Goal: Transaction & Acquisition: Purchase product/service

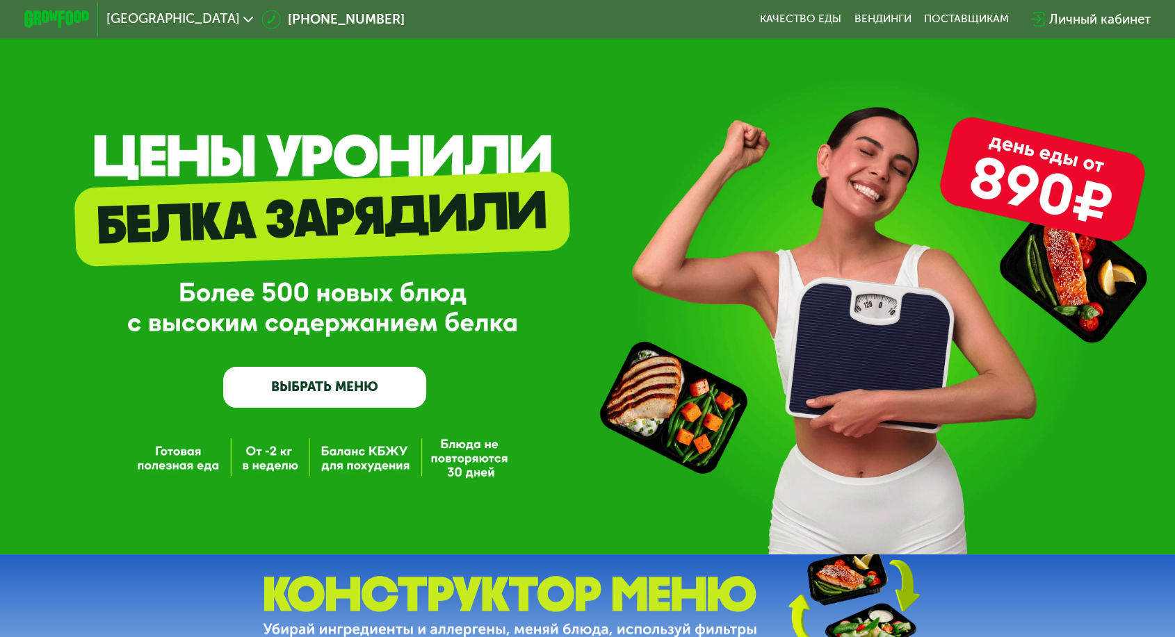
click at [1049, 10] on div "Личный кабинет" at bounding box center [1099, 19] width 101 height 19
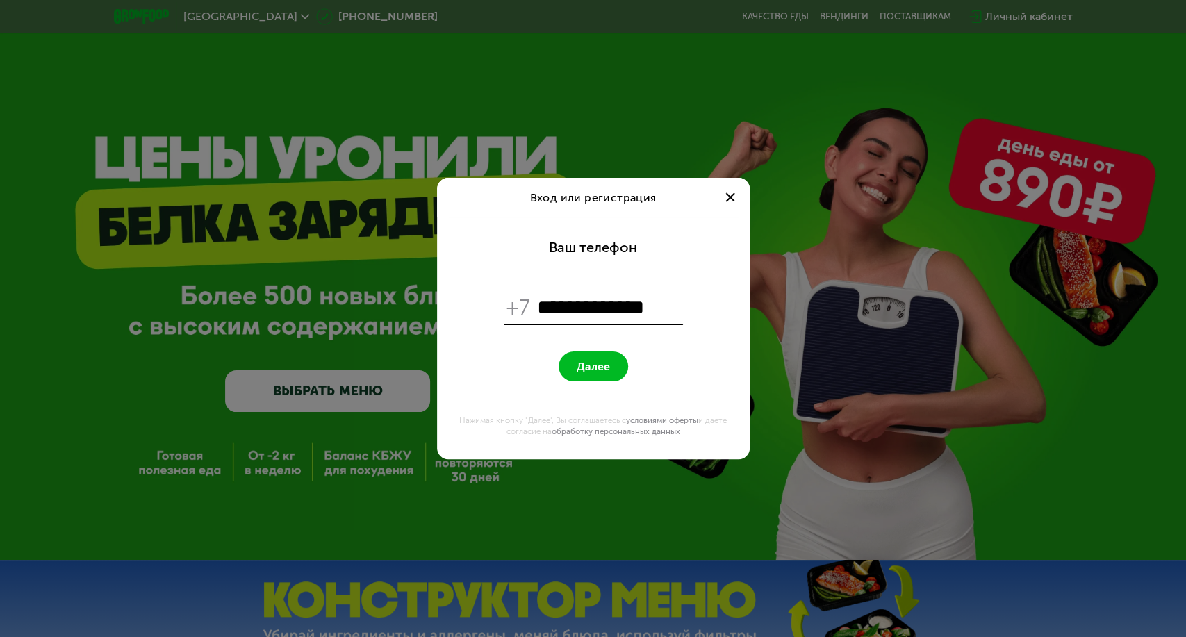
type input "**********"
click at [559, 355] on form "**********" at bounding box center [594, 338] width 296 height 243
click at [614, 379] on button "Далее" at bounding box center [594, 367] width 70 height 30
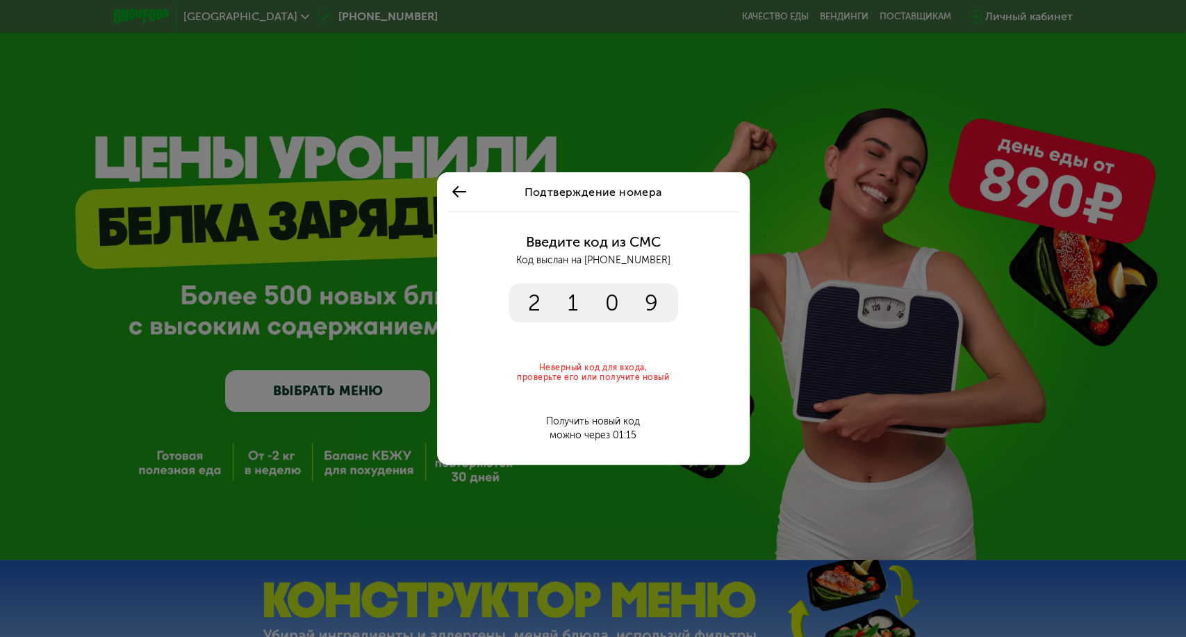
type input "****"
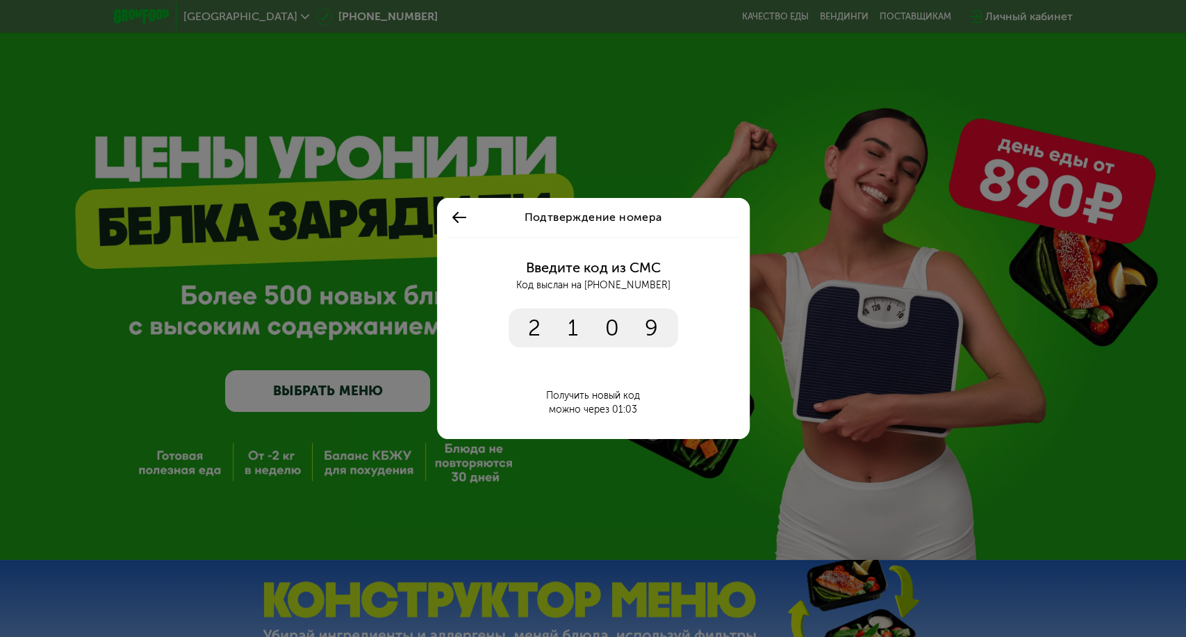
click at [562, 348] on div "Введите код из СМС Код выслан на +7 909 000 00 02 2 1 0 9 **** Получить новый к…" at bounding box center [594, 338] width 296 height 203
click at [562, 338] on input "****" at bounding box center [594, 328] width 170 height 39
click at [665, 323] on input "****" at bounding box center [594, 328] width 170 height 39
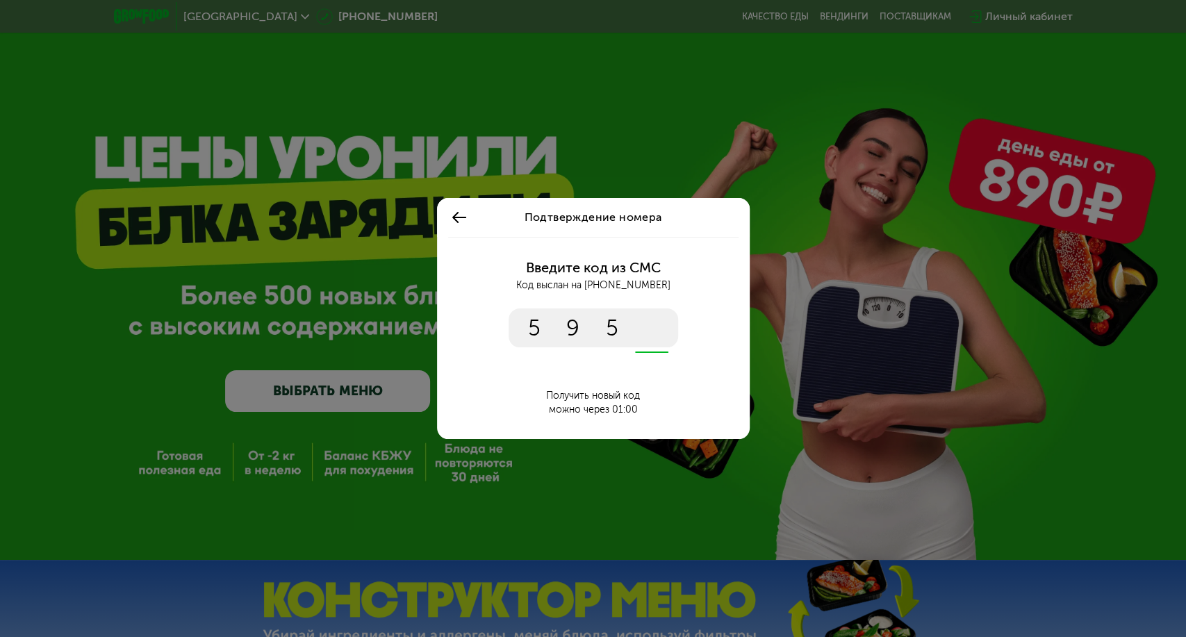
type input "****"
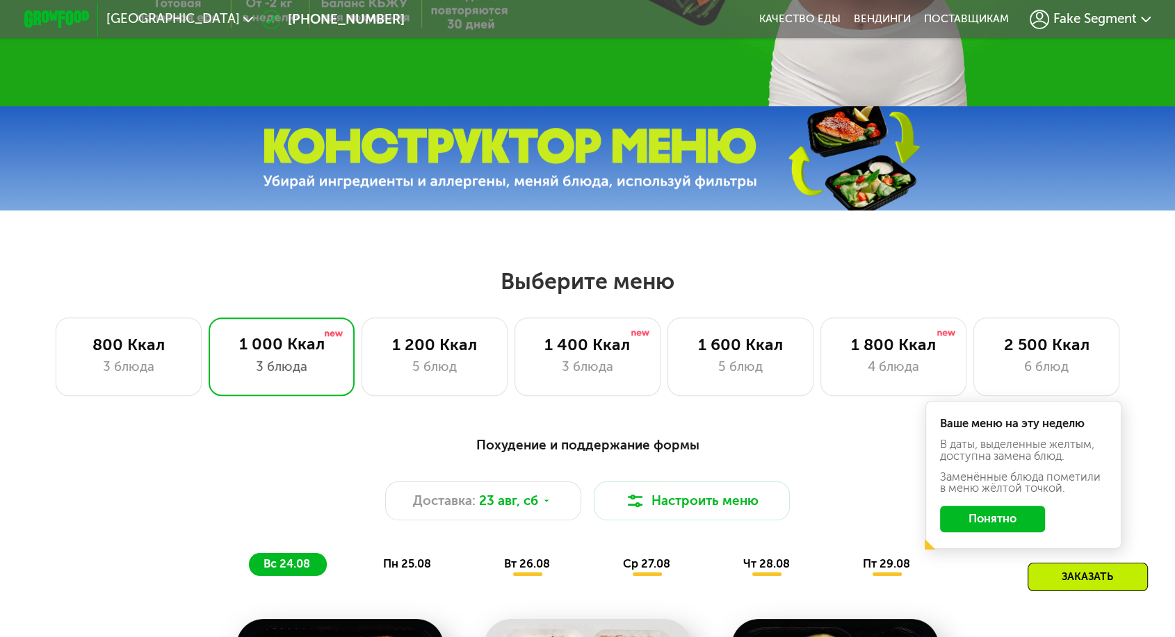
scroll to position [617, 0]
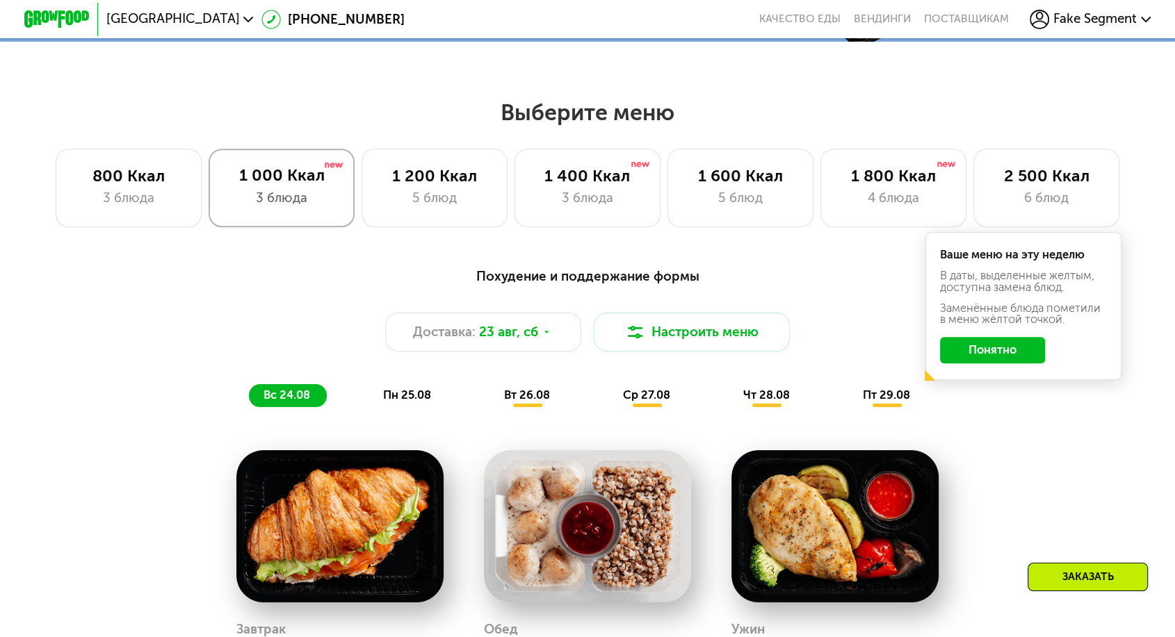
click at [245, 188] on div "3 блюда" at bounding box center [281, 197] width 113 height 19
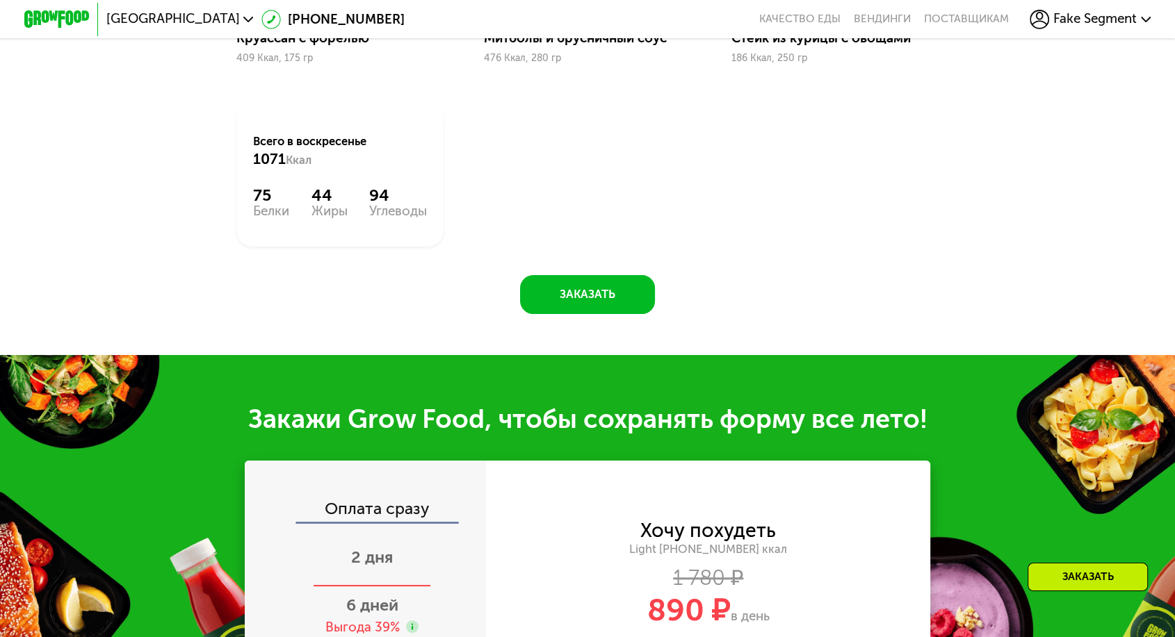
click at [384, 530] on div "2 дня" at bounding box center [371, 558] width 271 height 57
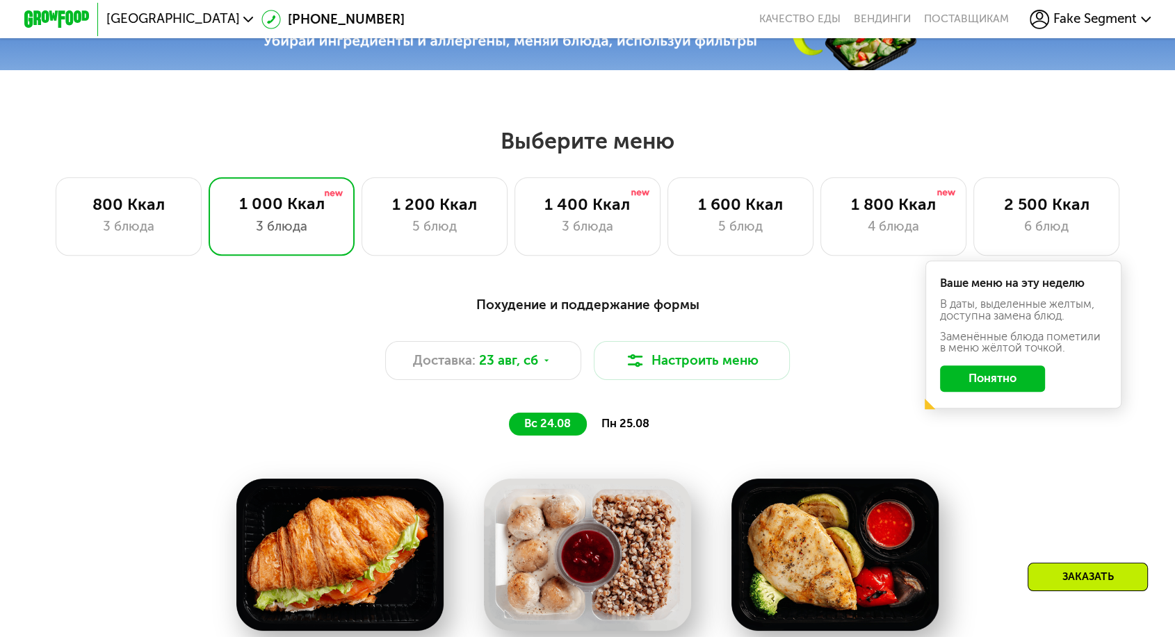
scroll to position [386, 0]
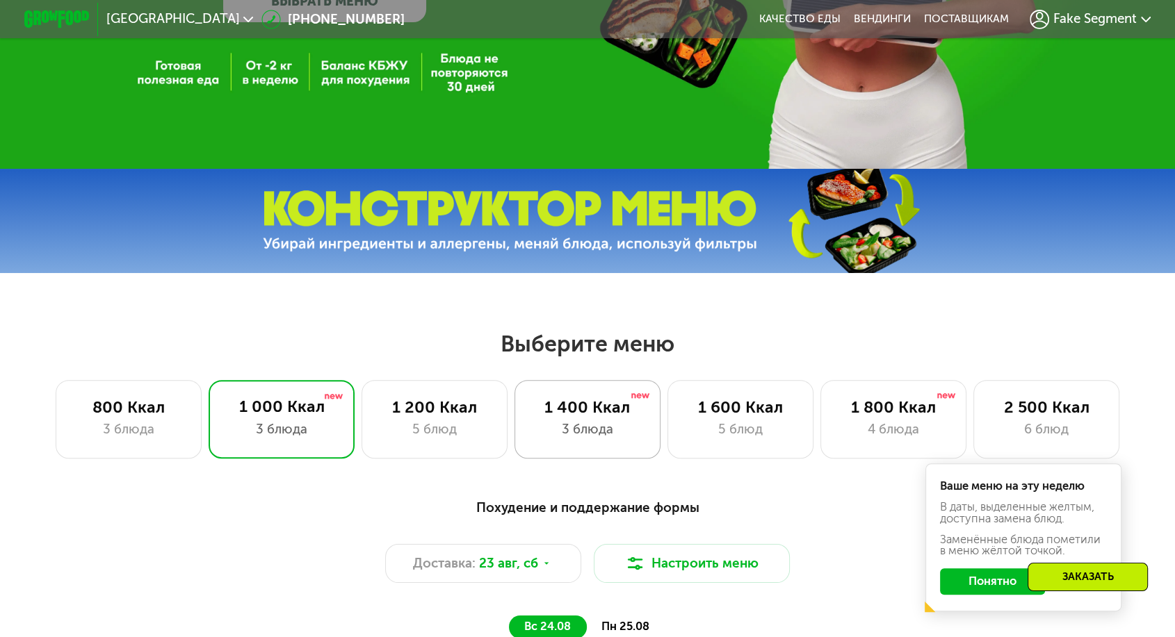
click at [577, 420] on div "3 блюда" at bounding box center [587, 429] width 113 height 19
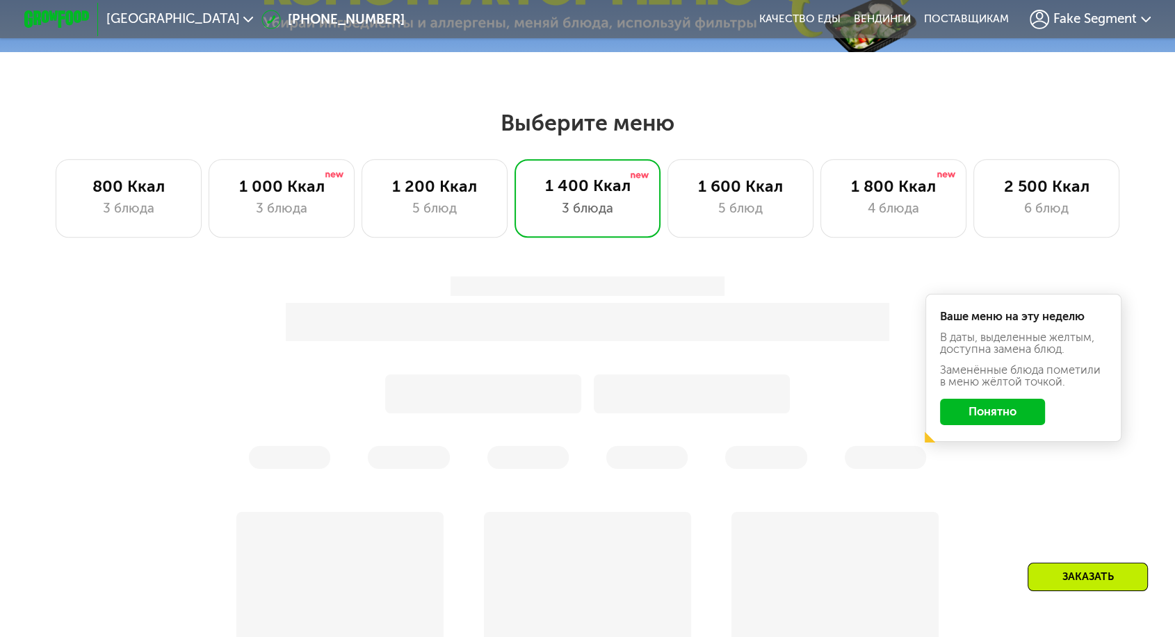
scroll to position [617, 0]
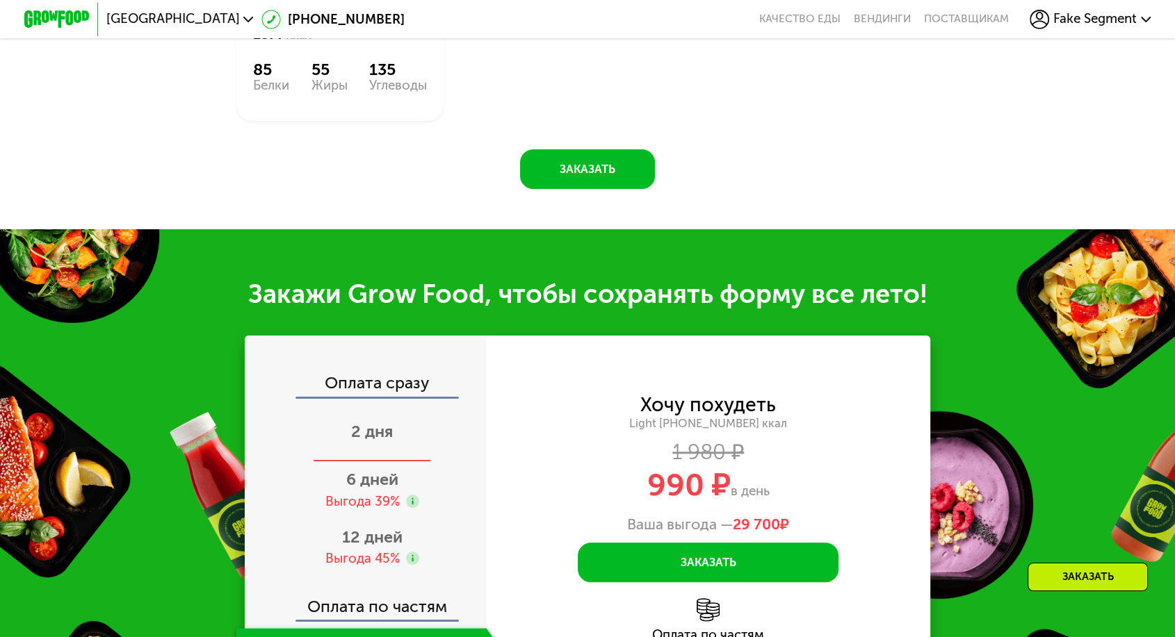
click at [393, 422] on span "2 дня" at bounding box center [372, 431] width 42 height 19
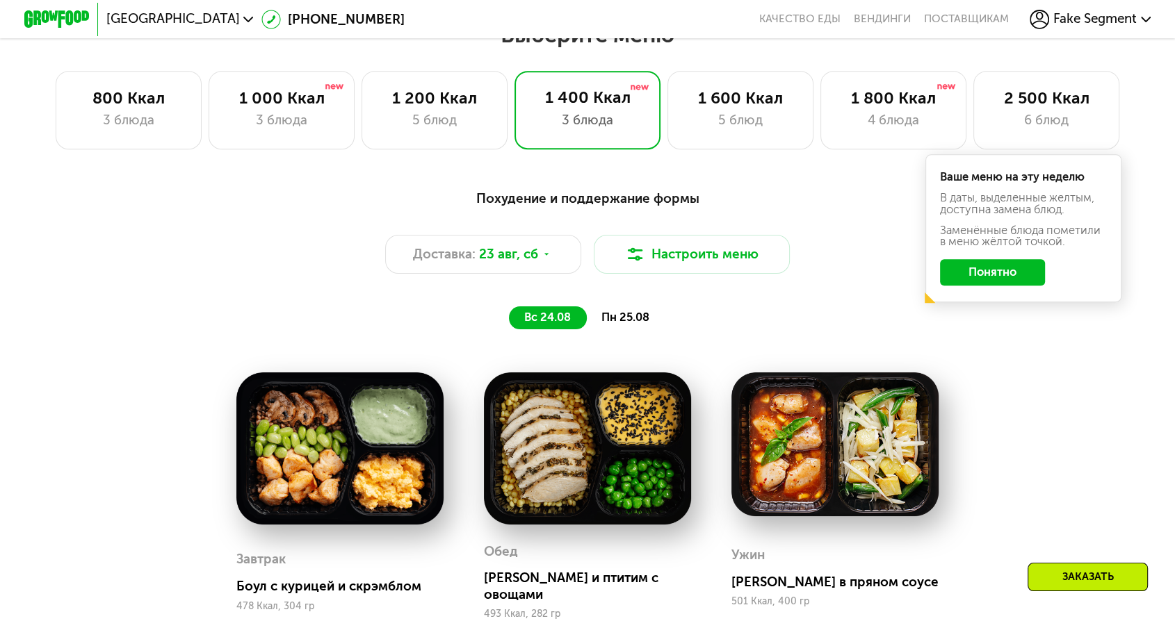
scroll to position [540, 0]
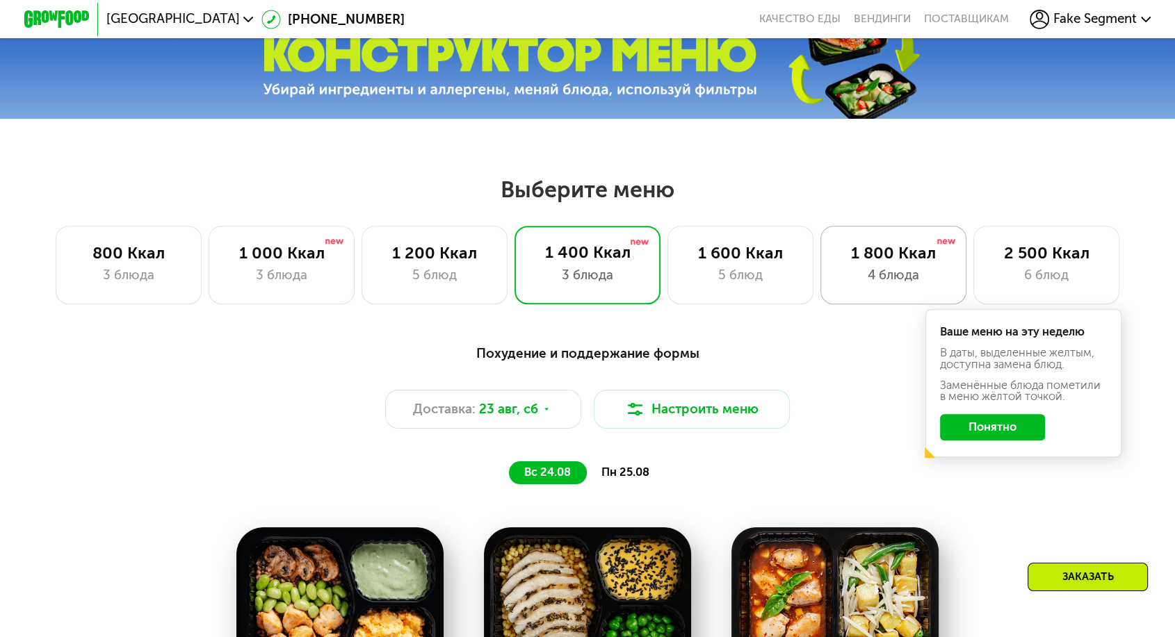
click at [880, 265] on div "4 блюда" at bounding box center [893, 274] width 113 height 19
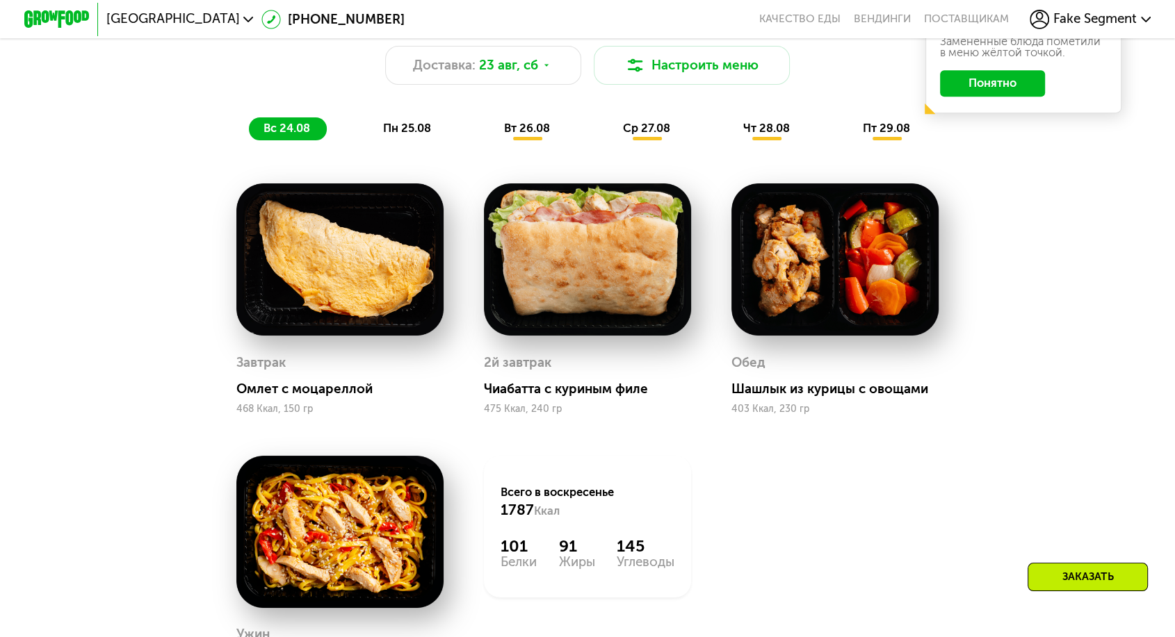
scroll to position [926, 0]
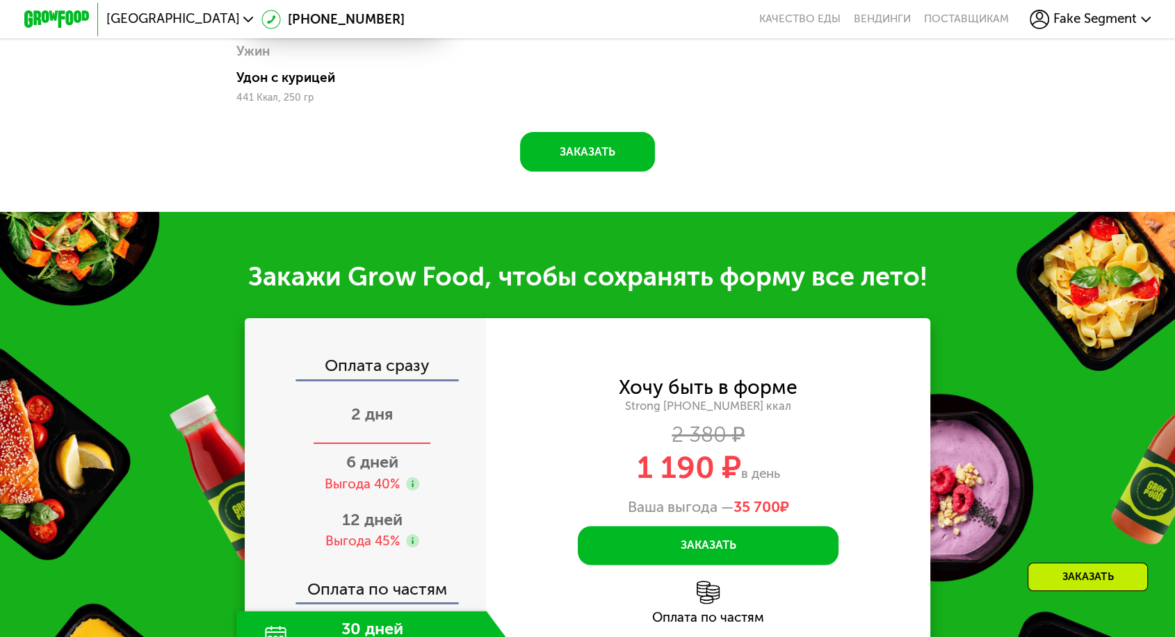
click at [382, 388] on div "2 дня" at bounding box center [371, 416] width 271 height 57
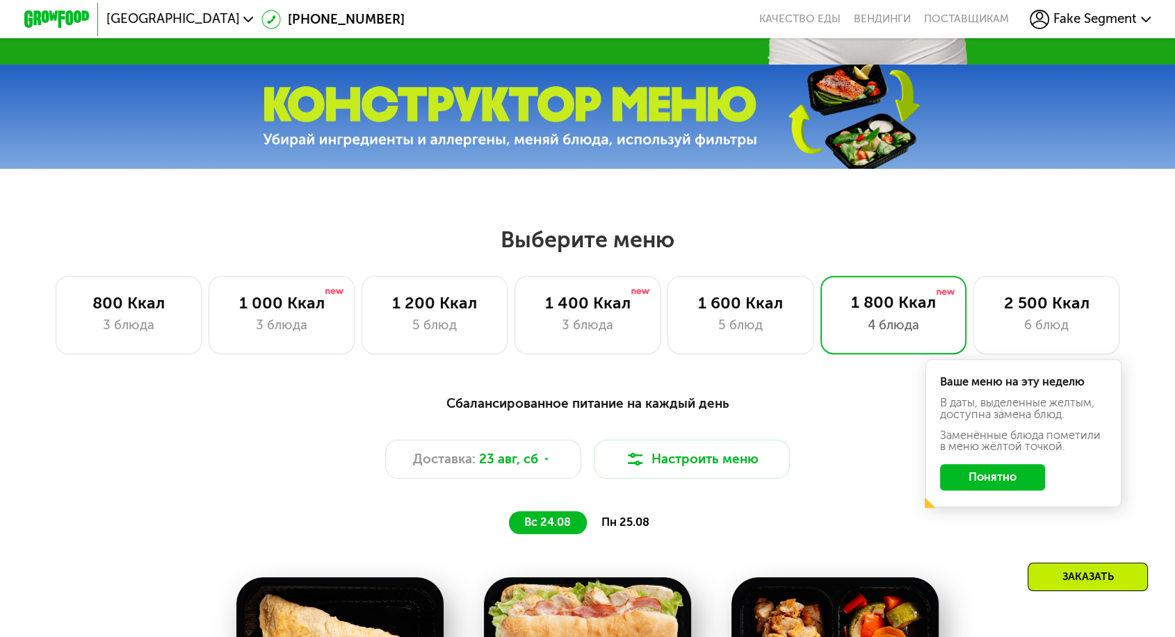
scroll to position [386, 0]
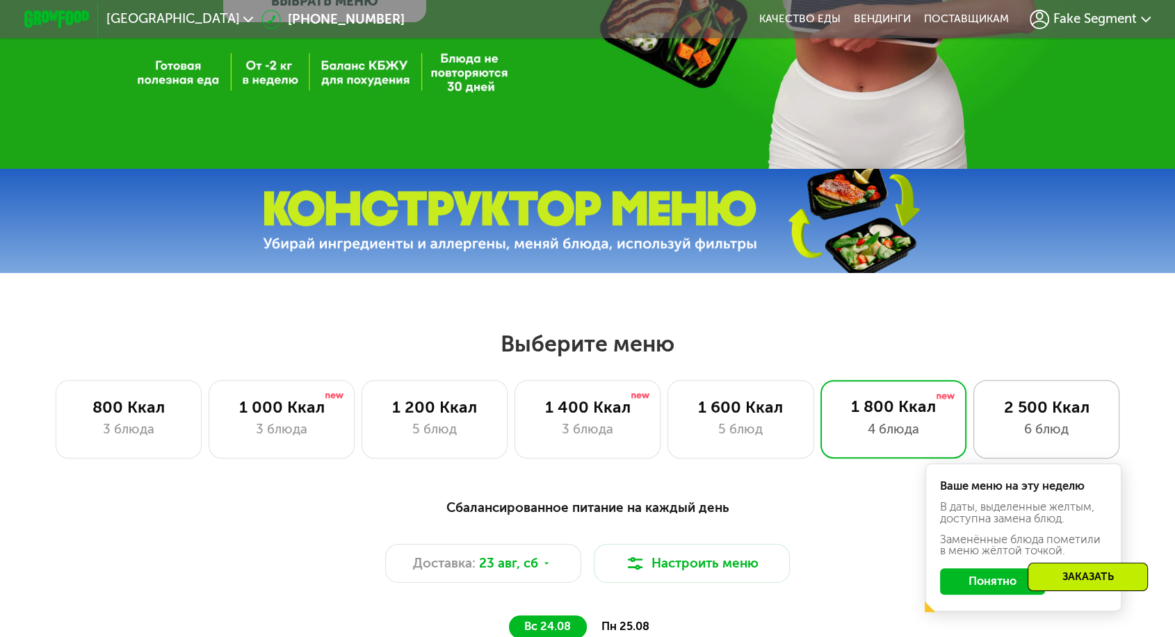
click at [1054, 420] on div "6 блюд" at bounding box center [1046, 429] width 113 height 19
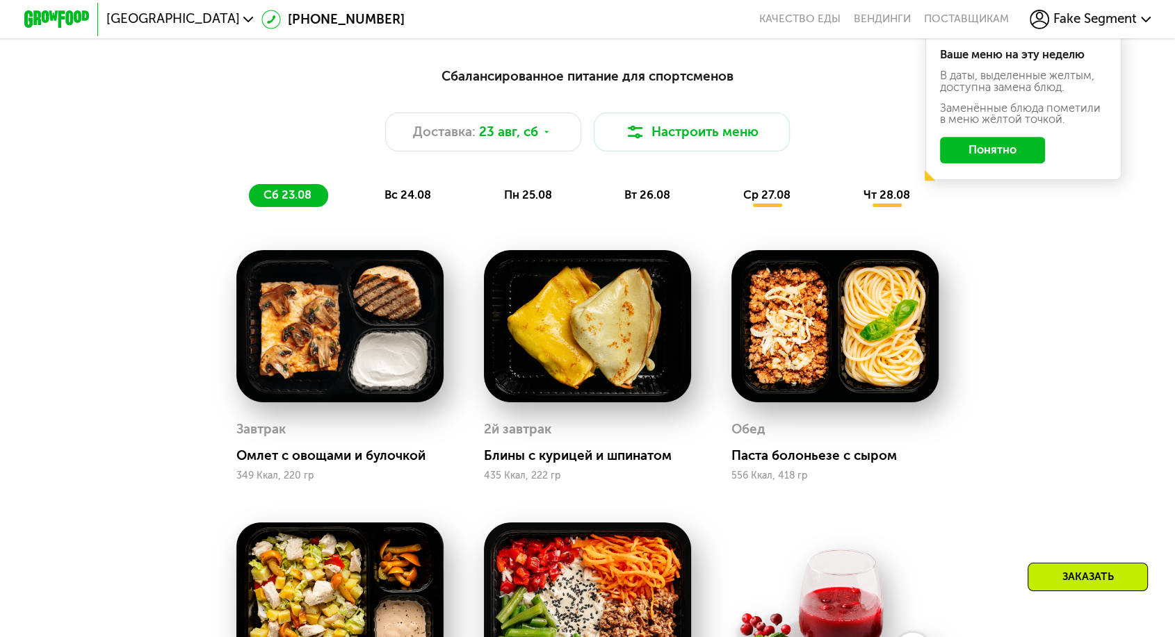
scroll to position [772, 0]
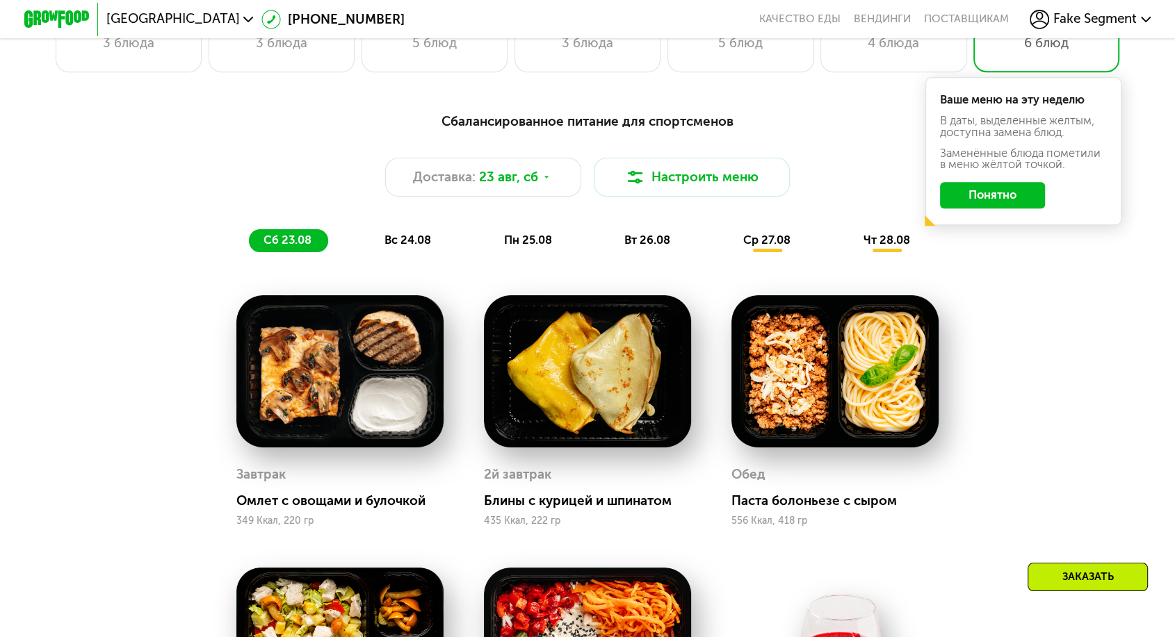
click at [428, 234] on span "вс 24.08" at bounding box center [407, 240] width 47 height 13
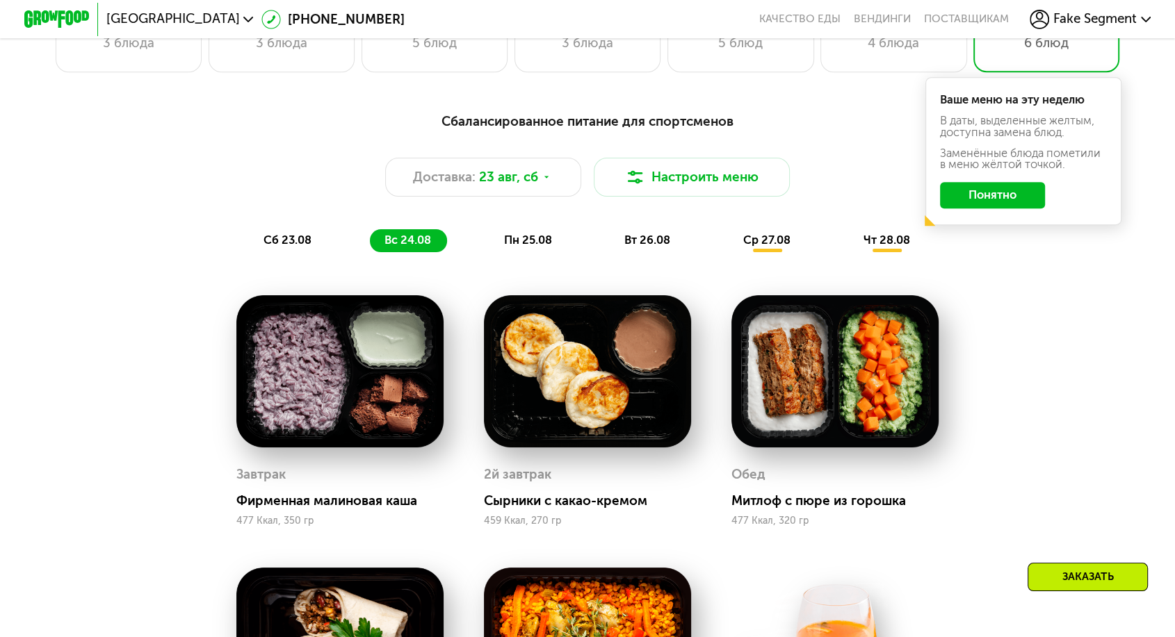
click at [519, 234] on span "пн 25.08" at bounding box center [527, 240] width 48 height 13
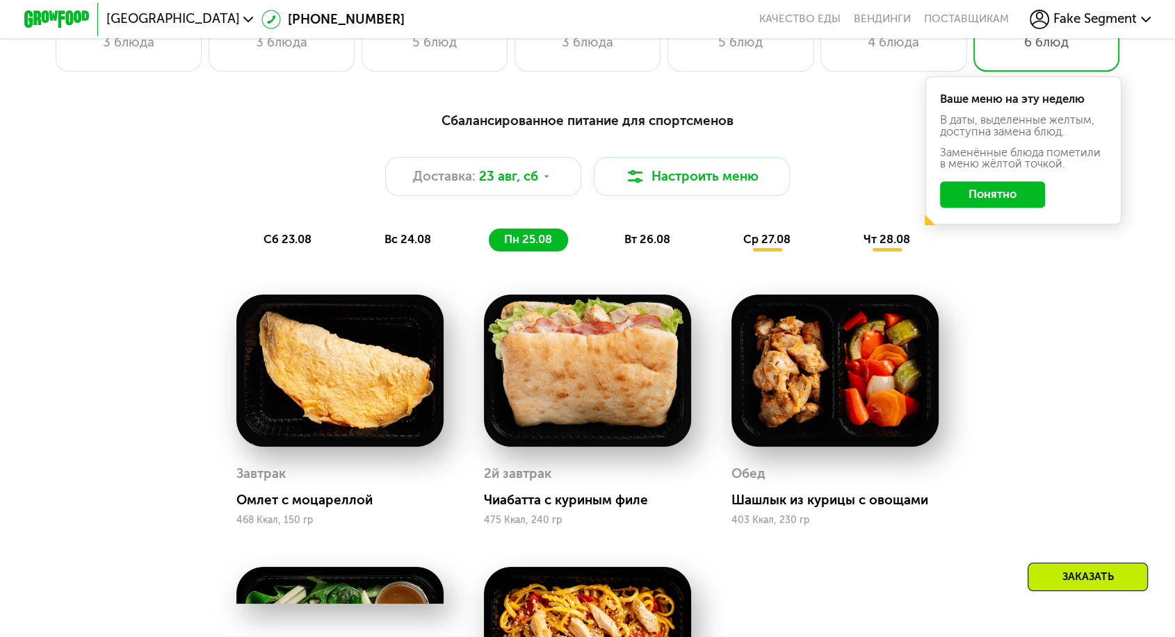
scroll to position [695, 0]
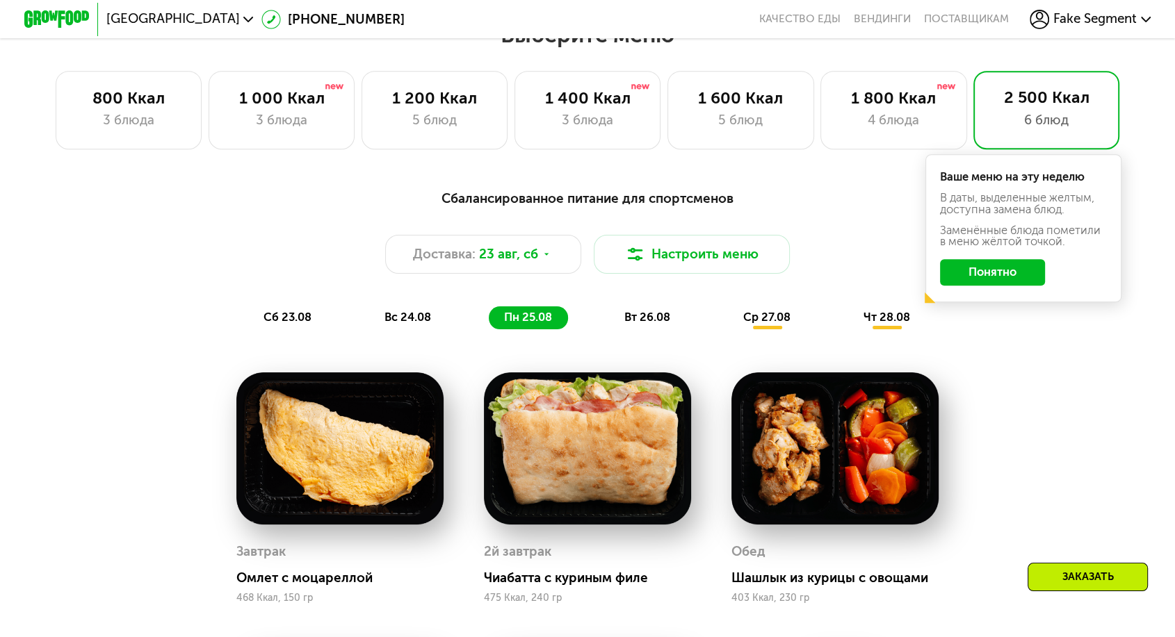
click at [728, 307] on div "вт 26.08" at bounding box center [767, 318] width 79 height 23
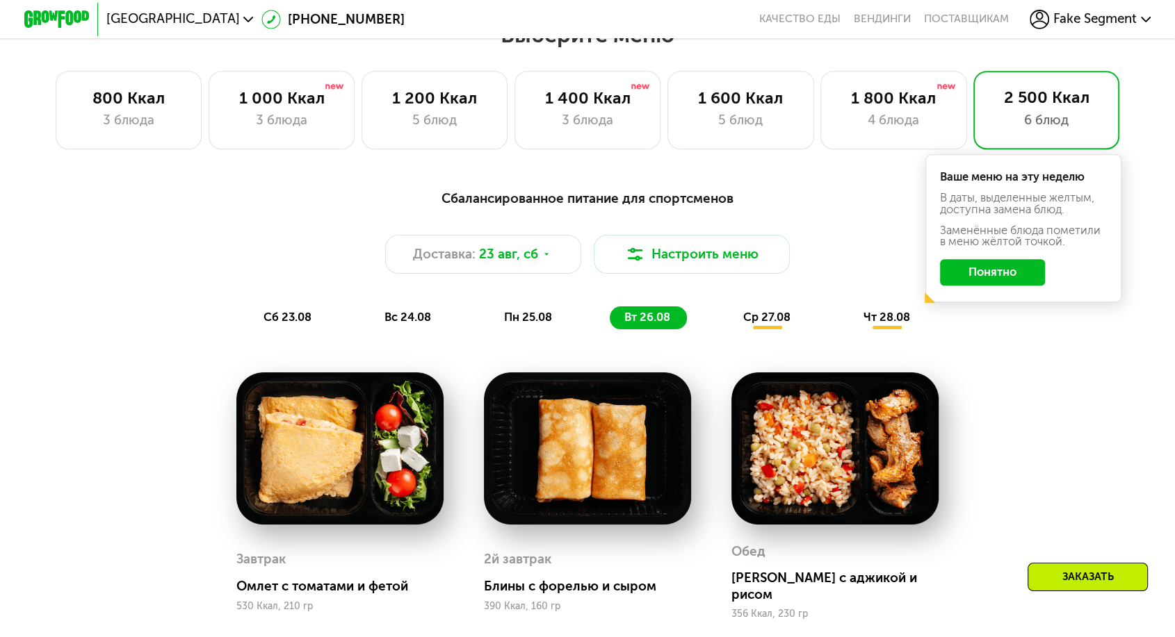
click at [749, 311] on span "ср 27.08" at bounding box center [766, 317] width 47 height 13
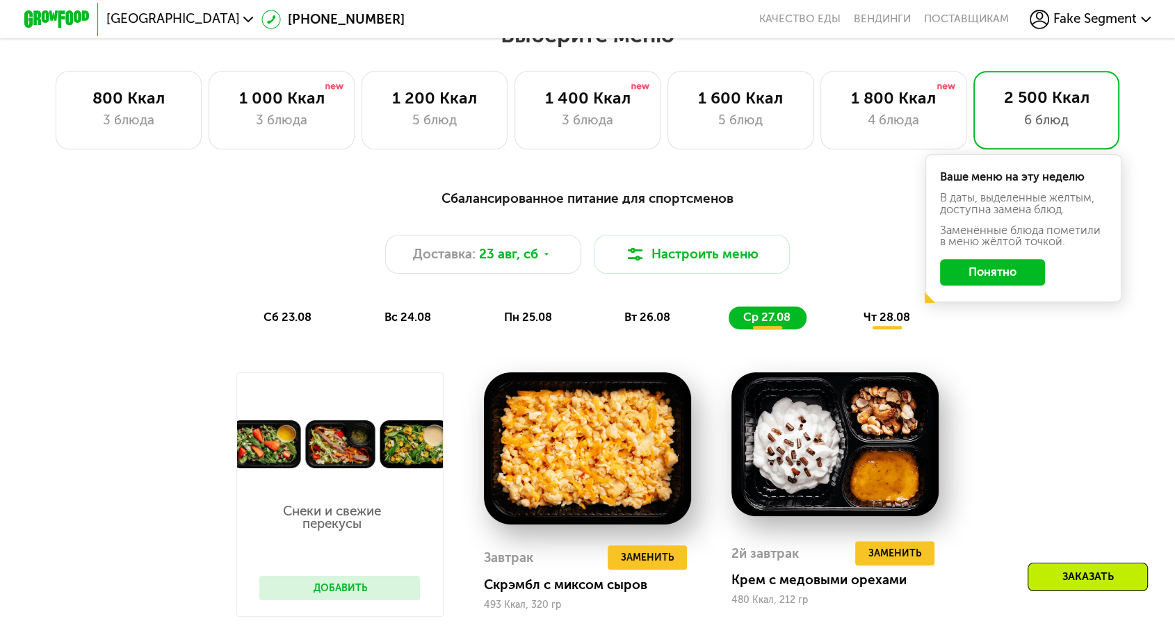
drag, startPoint x: 838, startPoint y: 285, endPoint x: 828, endPoint y: 293, distance: 13.4
click at [848, 307] on div "чт 28.08" at bounding box center [887, 318] width 78 height 23
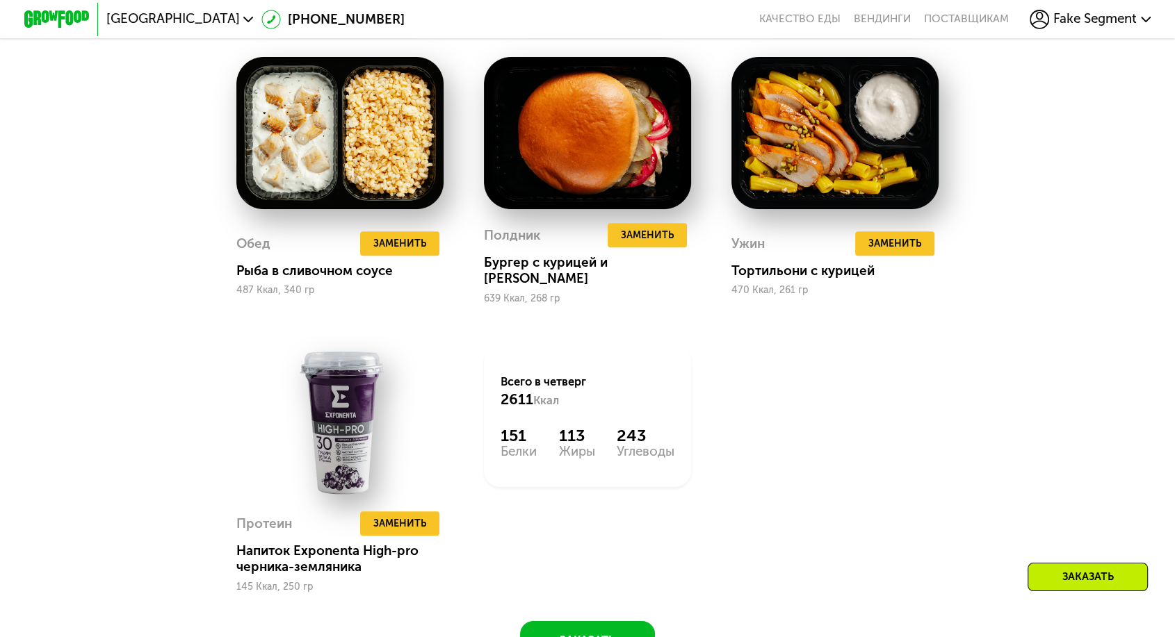
scroll to position [1467, 0]
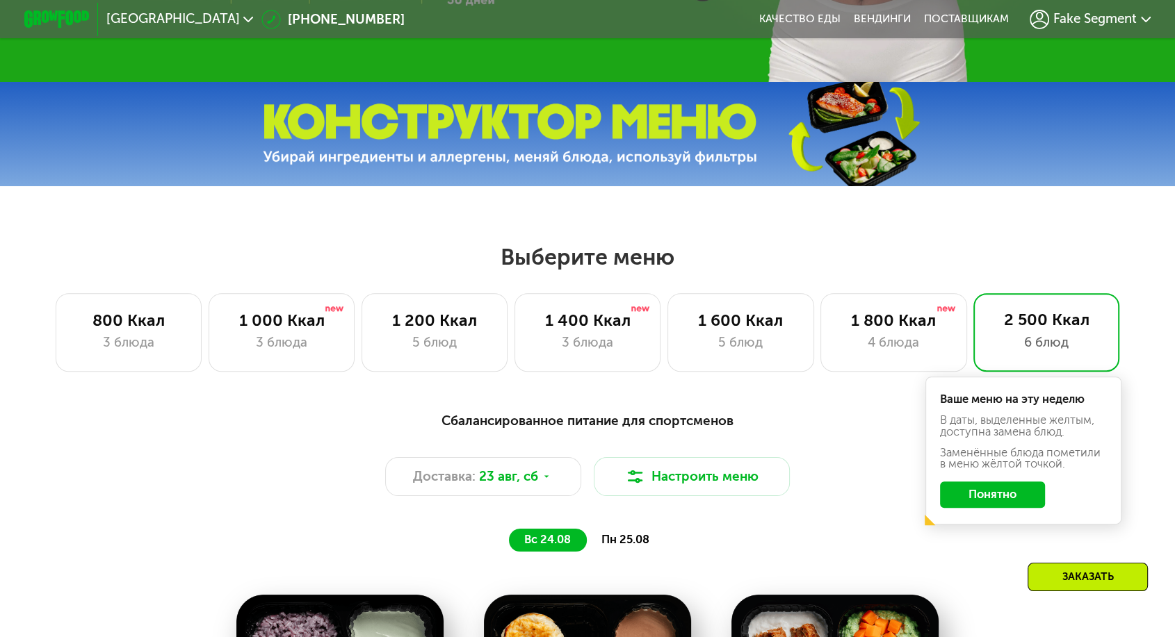
scroll to position [594, 0]
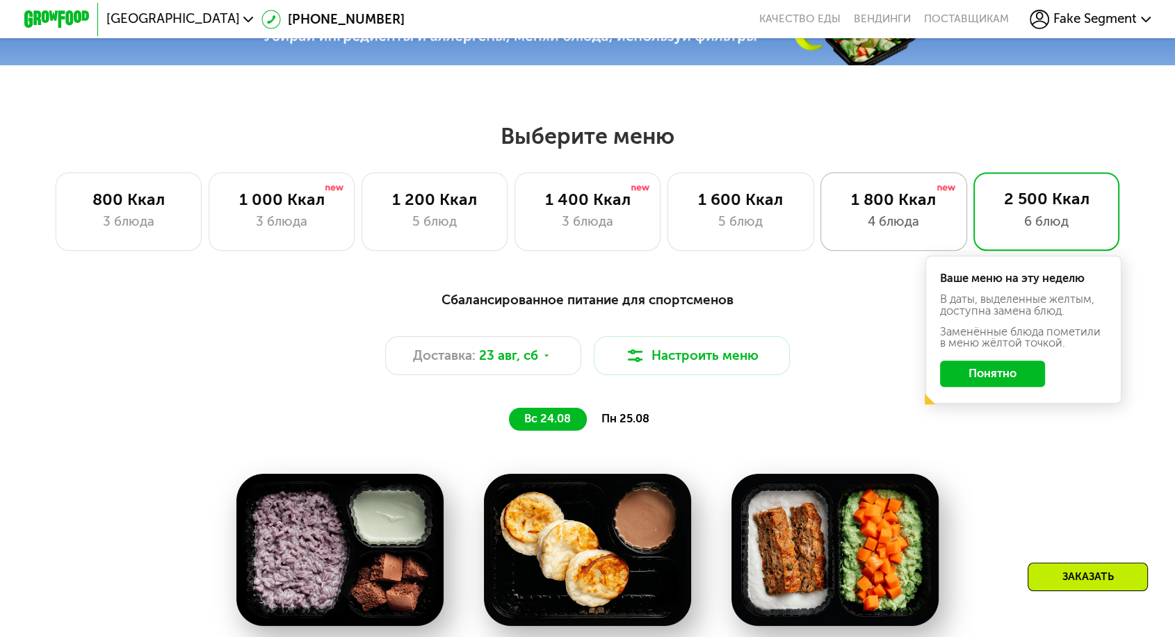
click at [973, 181] on div "1 800 Ккал 4 блюда" at bounding box center [1046, 211] width 146 height 79
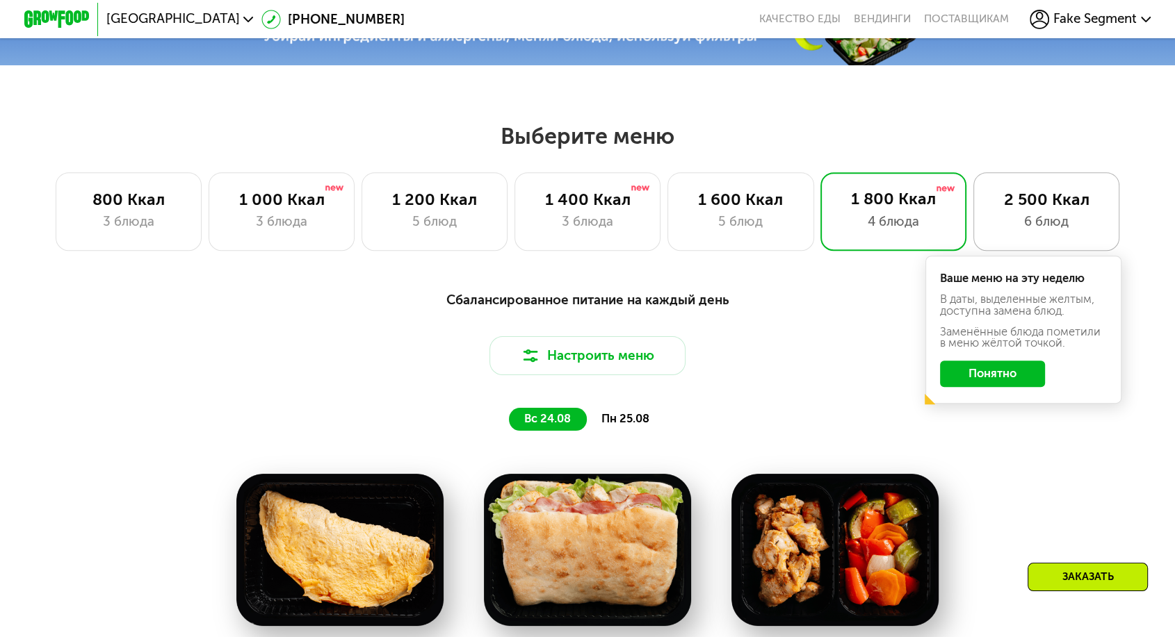
click at [1010, 212] on div "6 блюд" at bounding box center [1046, 221] width 113 height 19
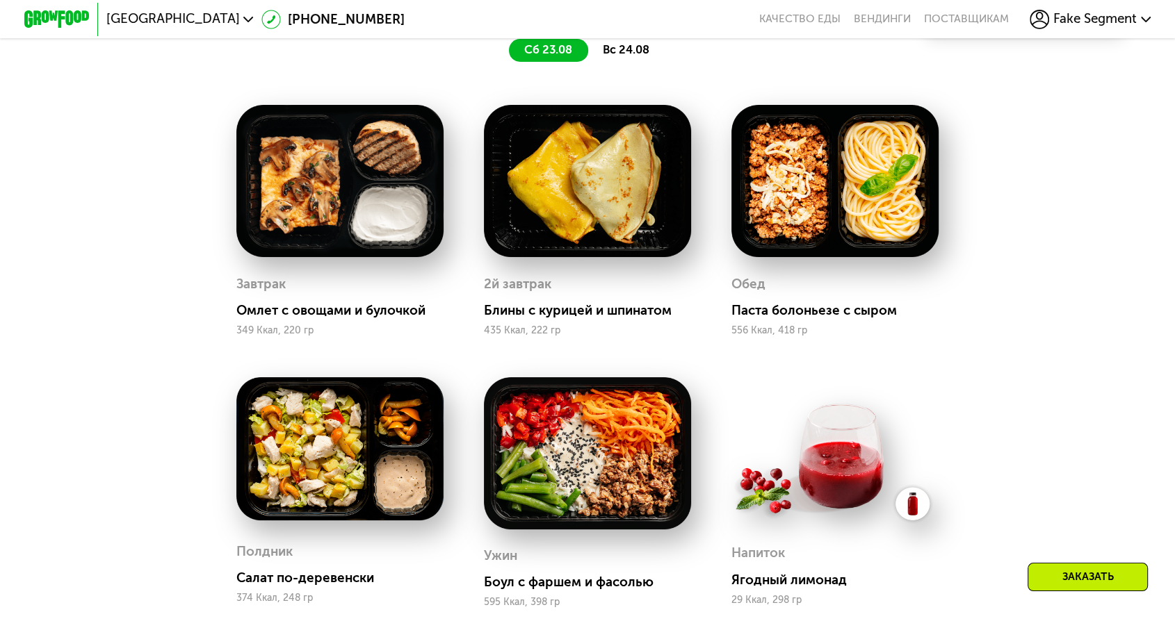
scroll to position [683, 0]
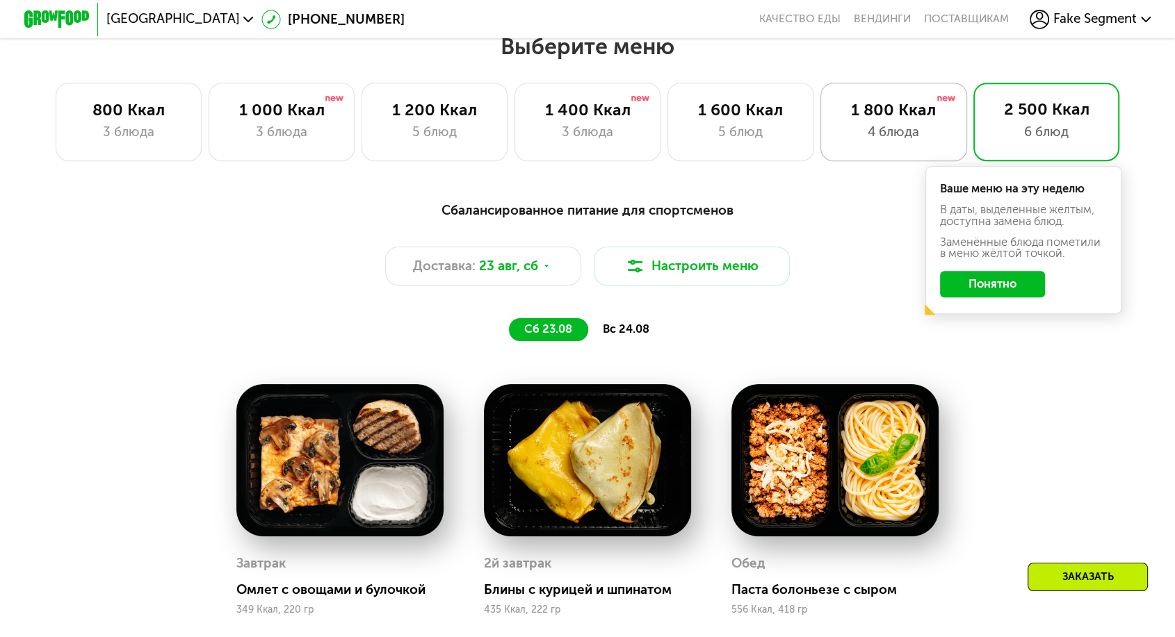
click at [894, 127] on div "4 блюда" at bounding box center [893, 131] width 113 height 19
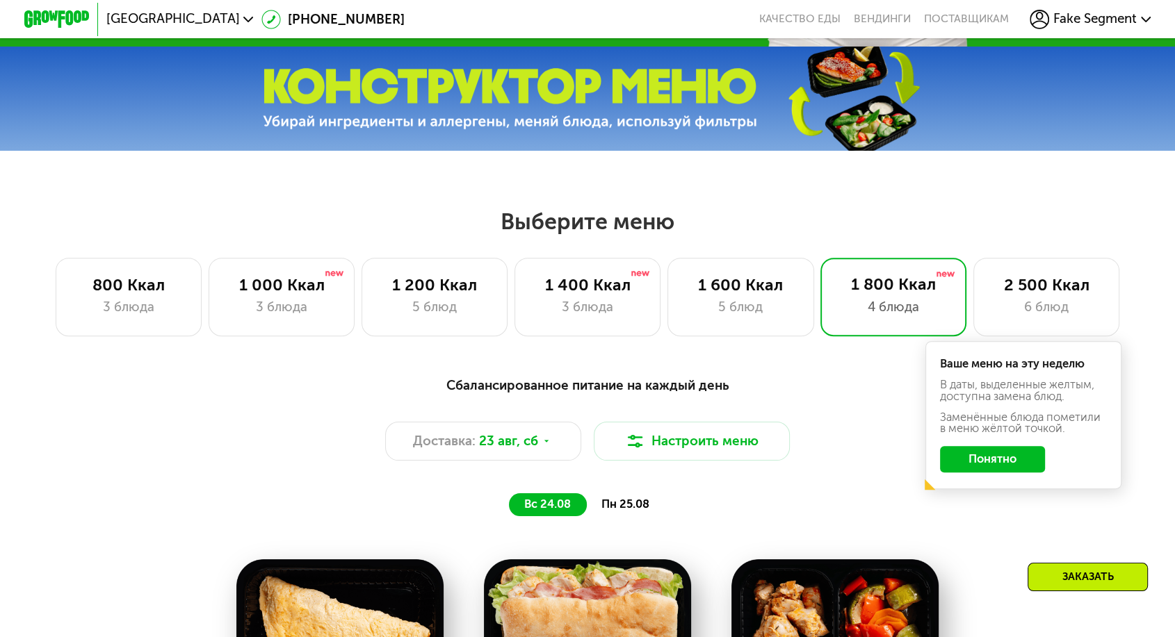
scroll to position [297, 0]
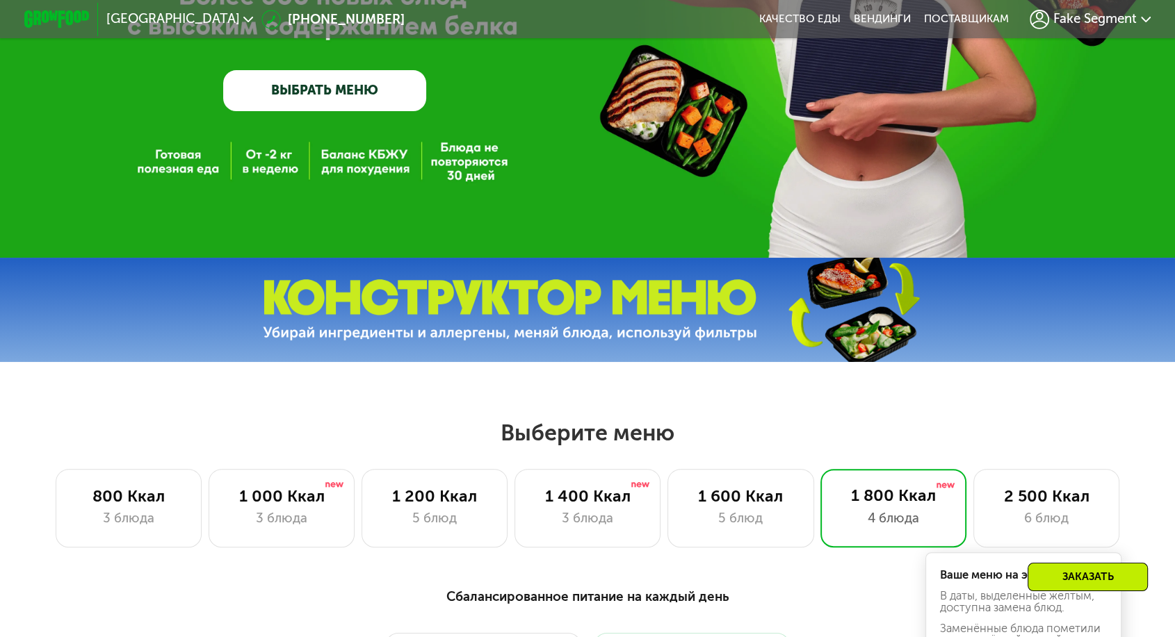
drag, startPoint x: 196, startPoint y: 3, endPoint x: 197, endPoint y: 15, distance: 11.1
click at [196, 5] on div "[GEOGRAPHIC_DATA]" at bounding box center [179, 19] width 163 height 29
click at [197, 15] on span "[GEOGRAPHIC_DATA]" at bounding box center [172, 19] width 133 height 13
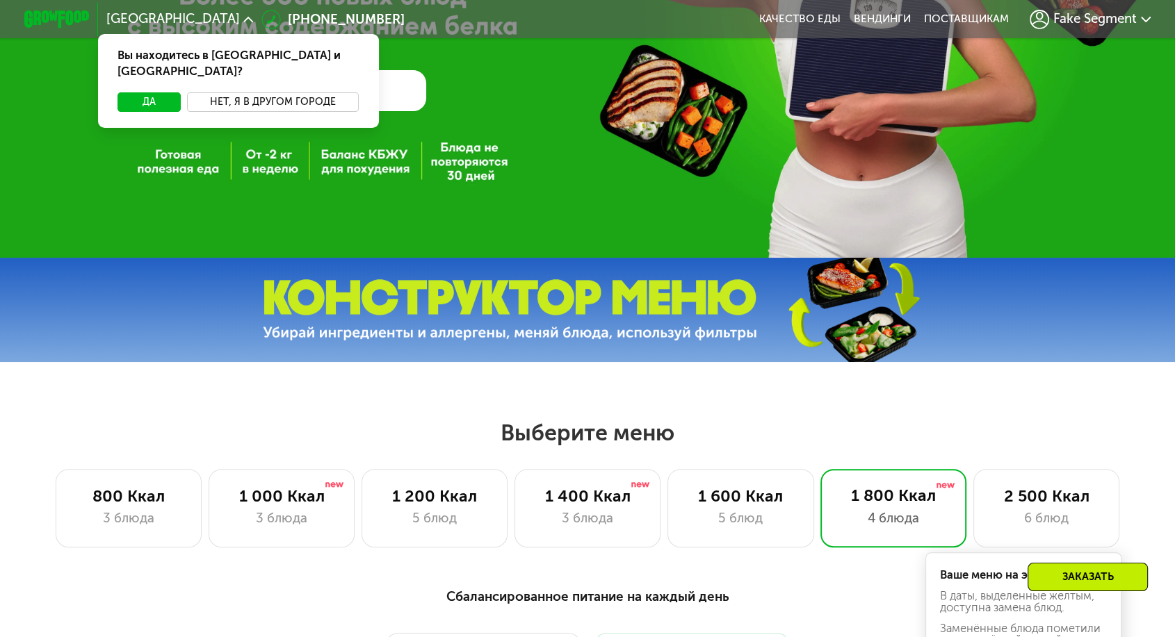
click at [345, 92] on button "Нет, я в другом городе" at bounding box center [273, 101] width 172 height 19
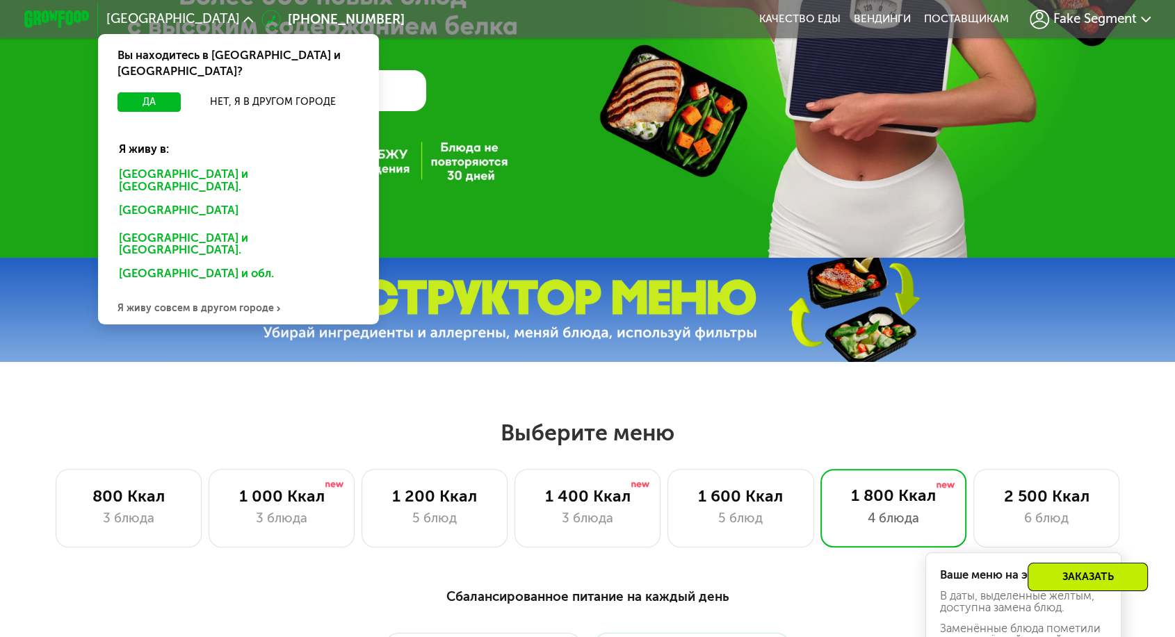
click at [228, 199] on div "[GEOGRAPHIC_DATA] и [GEOGRAPHIC_DATA]." at bounding box center [235, 212] width 254 height 26
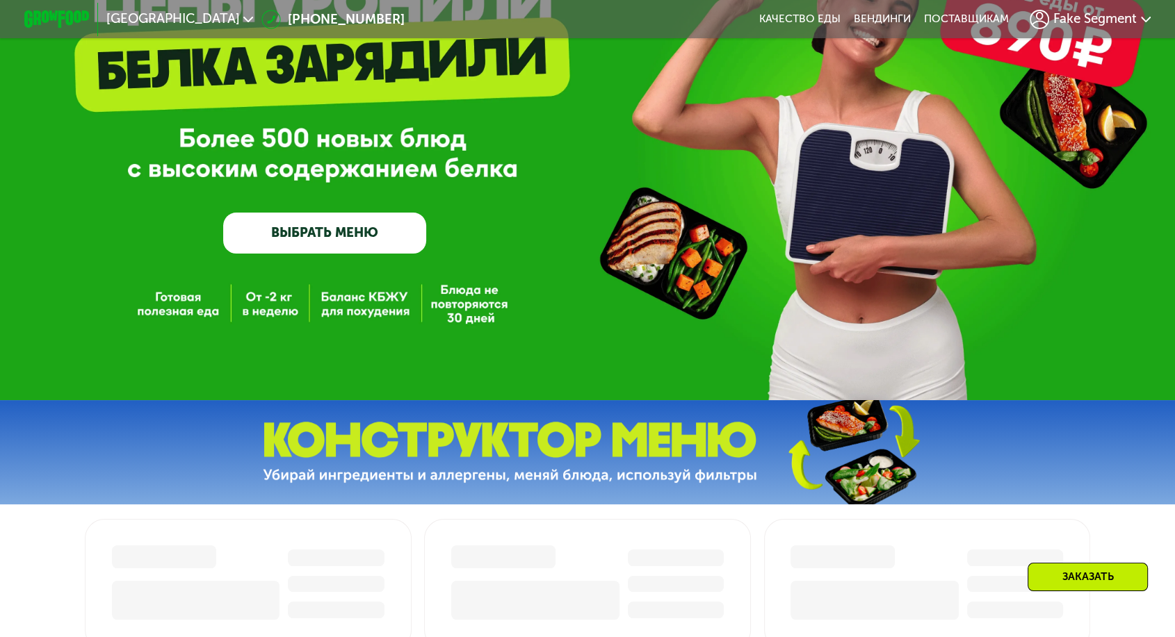
scroll to position [540, 0]
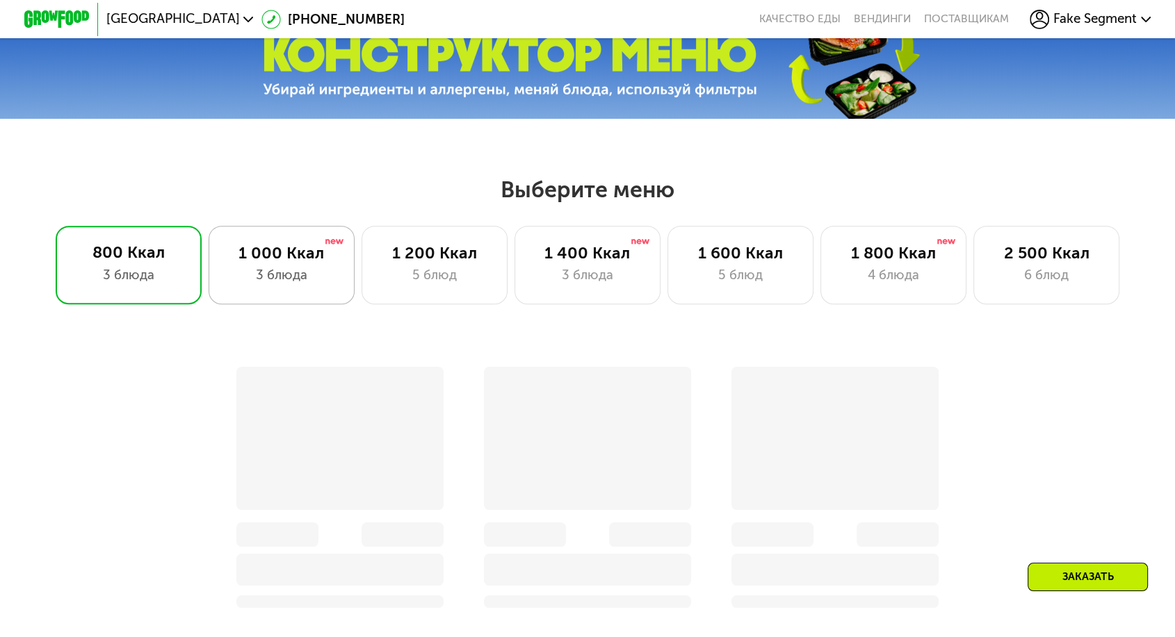
click at [296, 265] on div "3 блюда" at bounding box center [281, 274] width 113 height 19
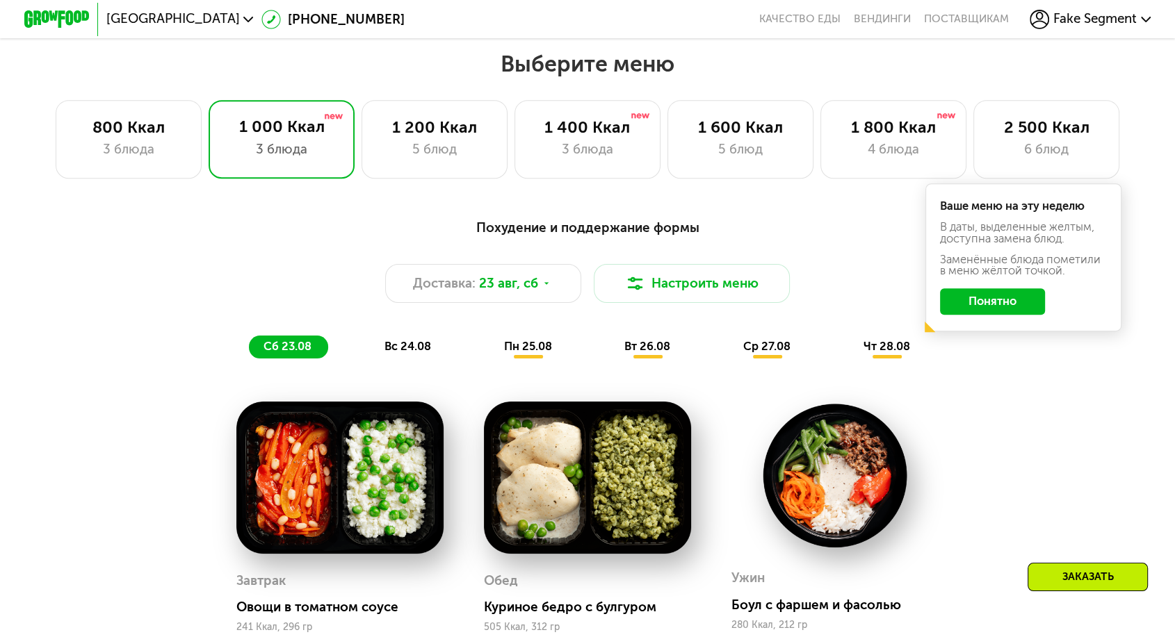
scroll to position [849, 0]
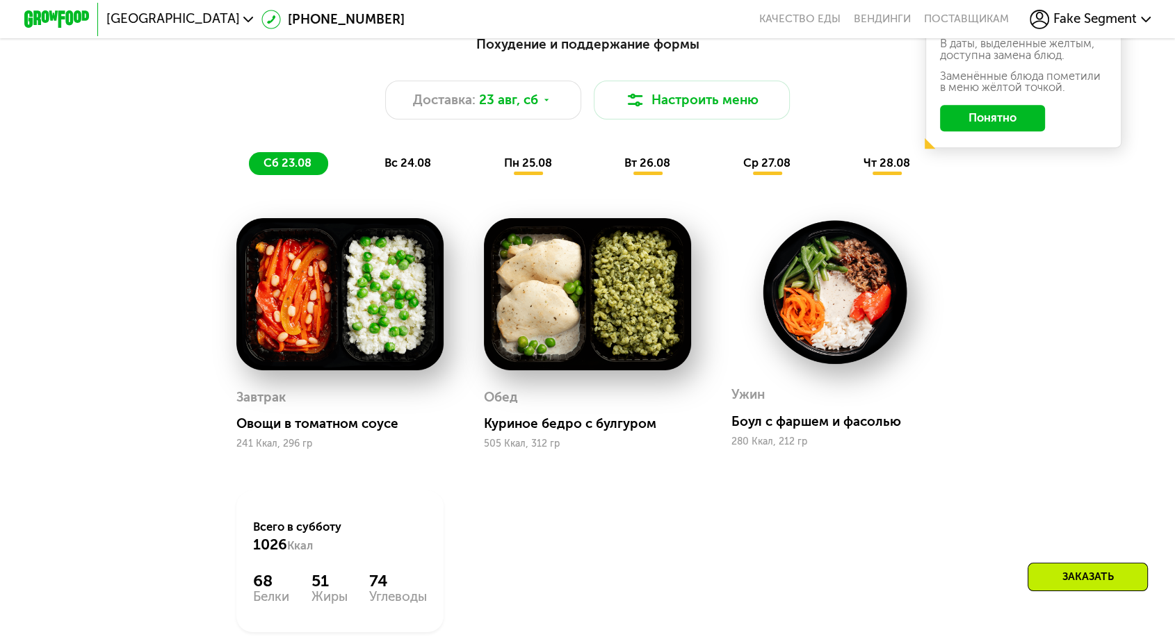
click at [431, 156] on span "вс 24.08" at bounding box center [407, 162] width 47 height 13
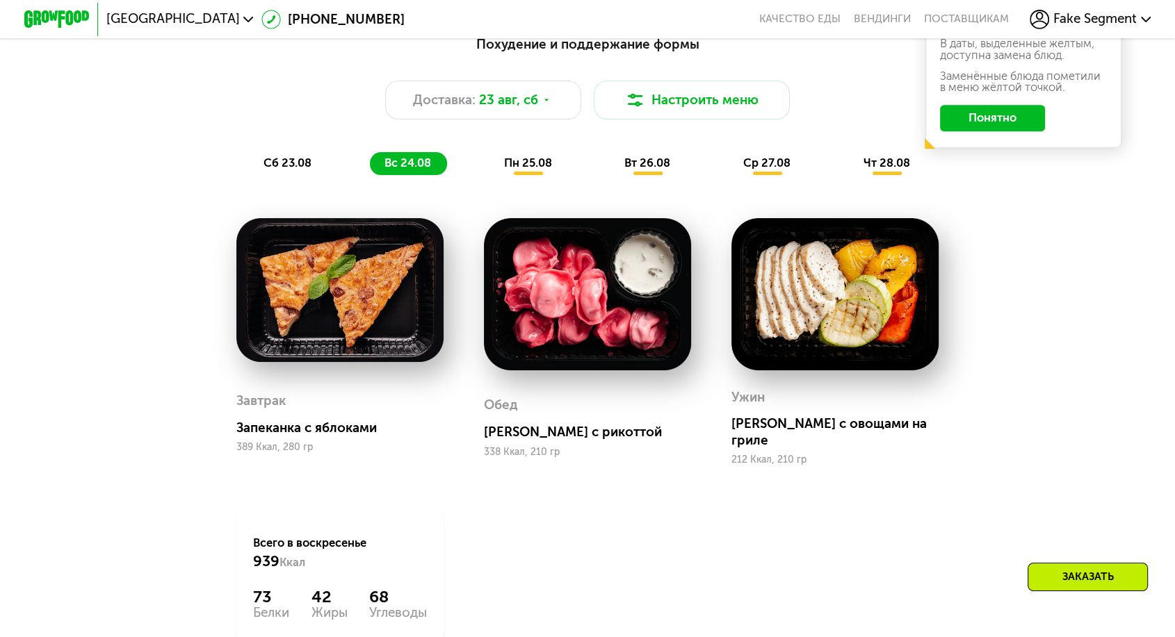
click at [610, 152] on div "пн 25.08" at bounding box center [648, 163] width 77 height 23
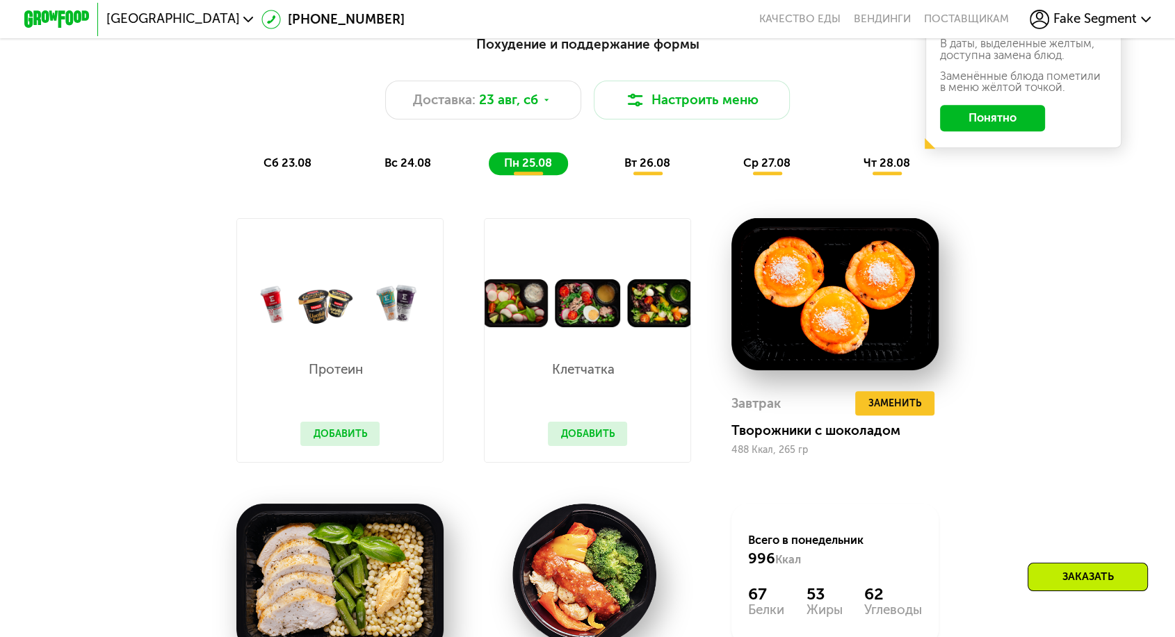
click at [643, 156] on span "вт 26.08" at bounding box center [647, 162] width 46 height 13
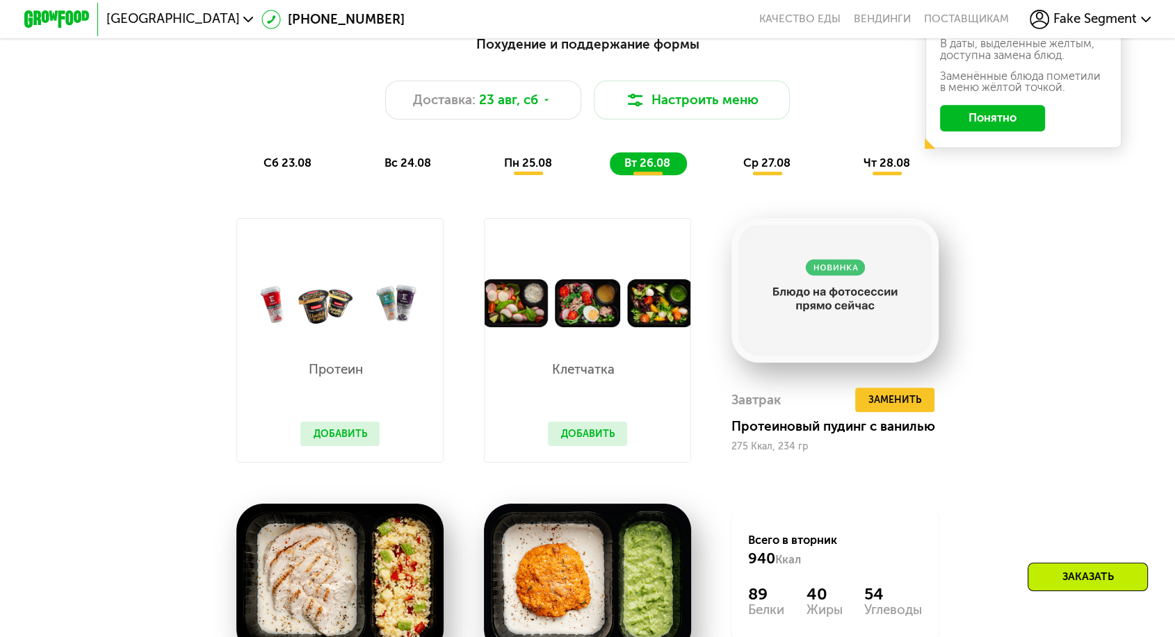
click at [743, 156] on span "ср 27.08" at bounding box center [766, 162] width 47 height 13
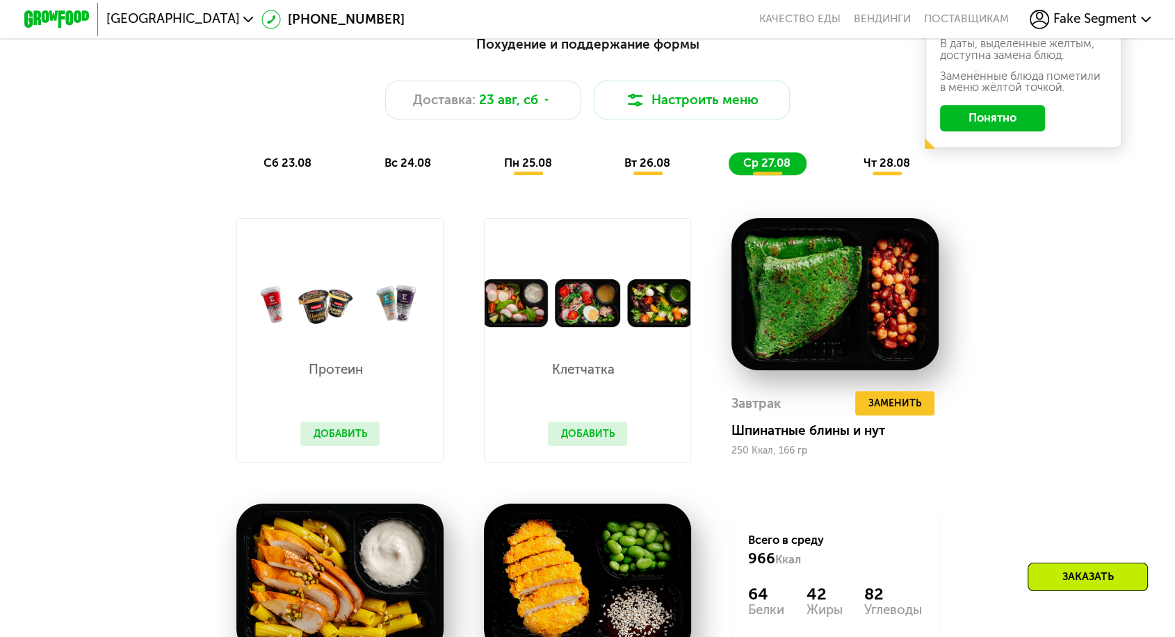
click at [856, 152] on div "чт 28.08" at bounding box center [887, 163] width 78 height 23
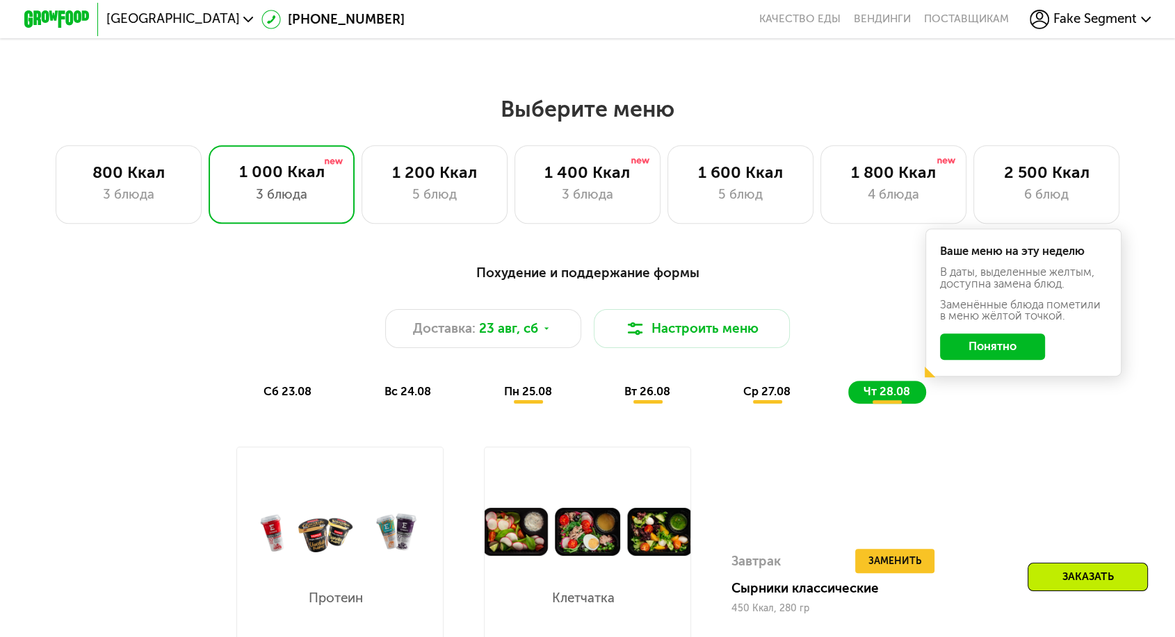
scroll to position [617, 0]
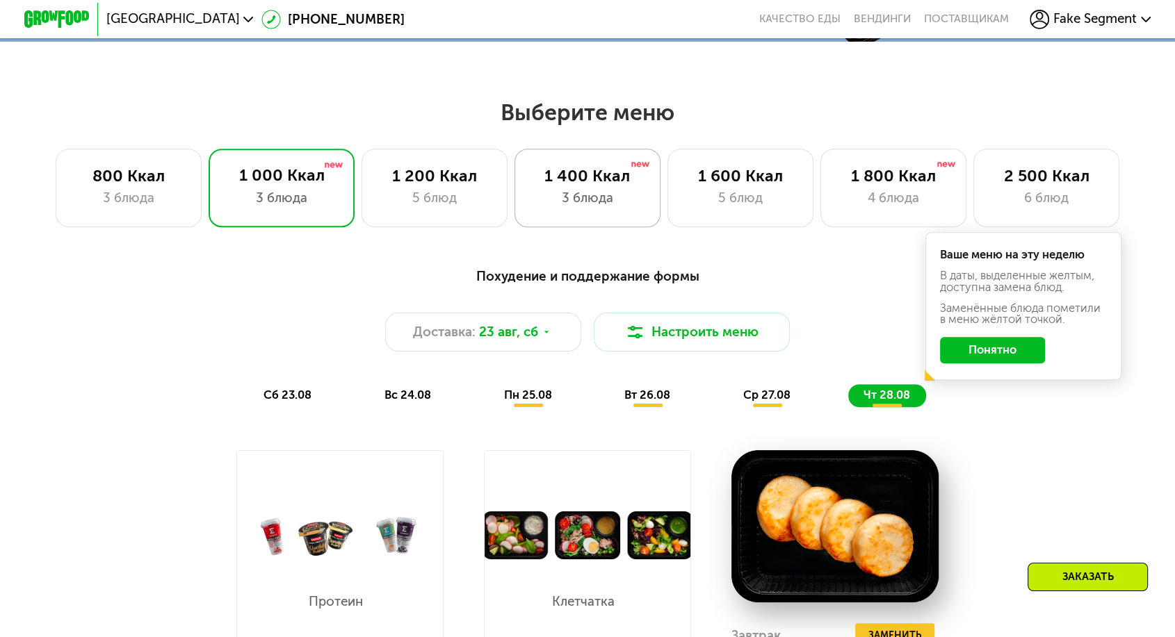
click at [667, 197] on div "1 400 Ккал 3 блюда" at bounding box center [740, 188] width 147 height 79
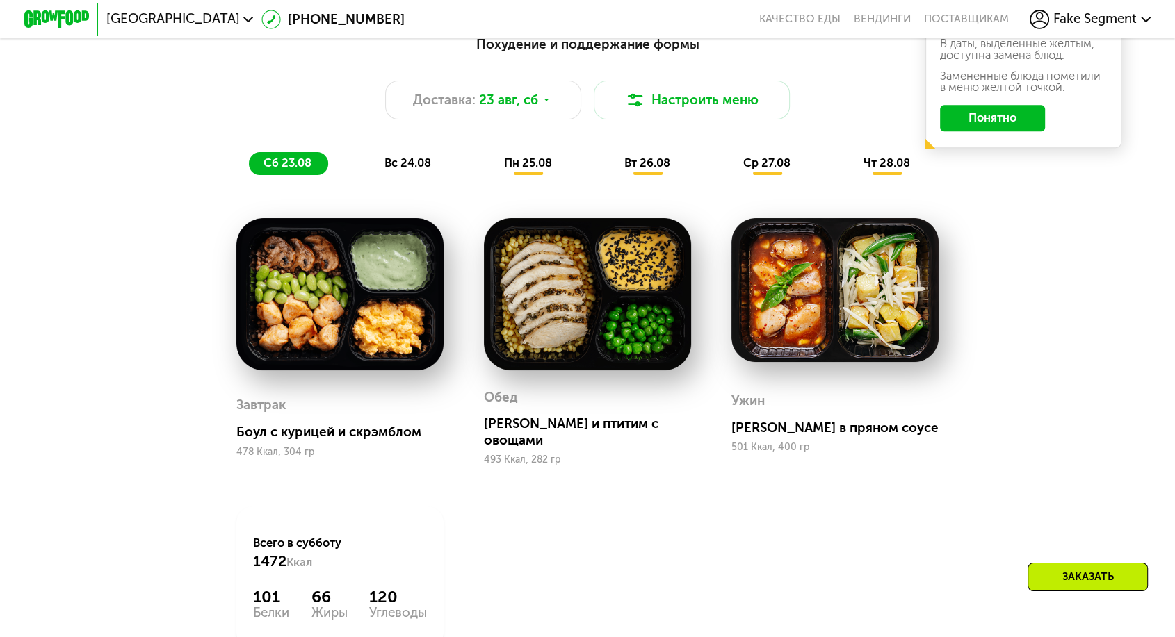
scroll to position [772, 0]
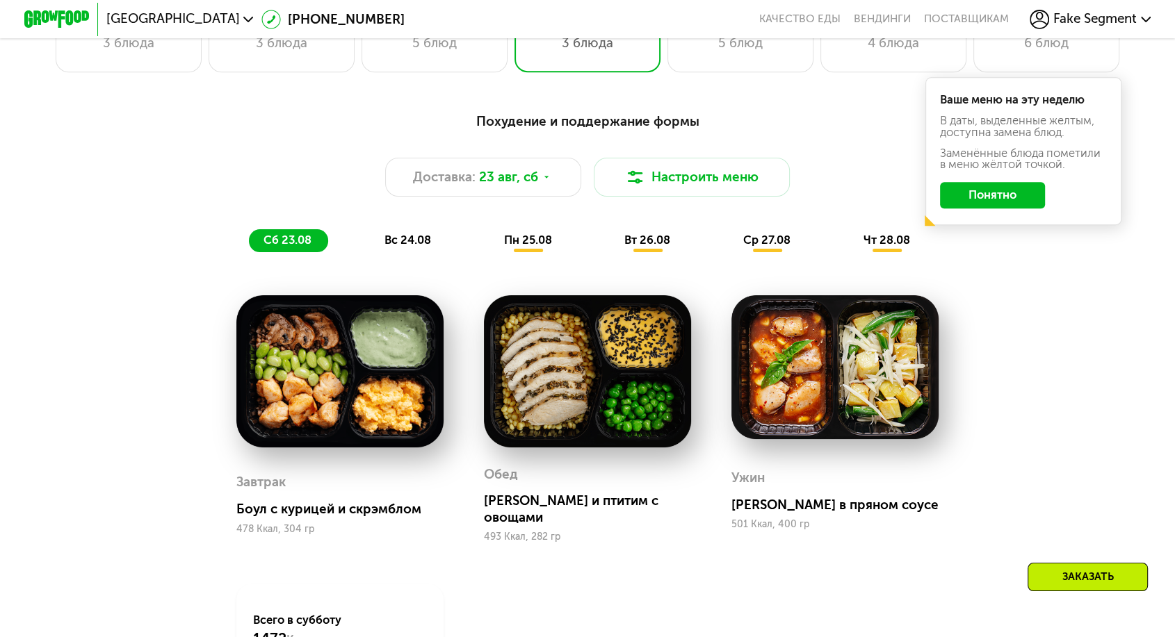
click at [431, 234] on span "вс 24.08" at bounding box center [407, 240] width 47 height 13
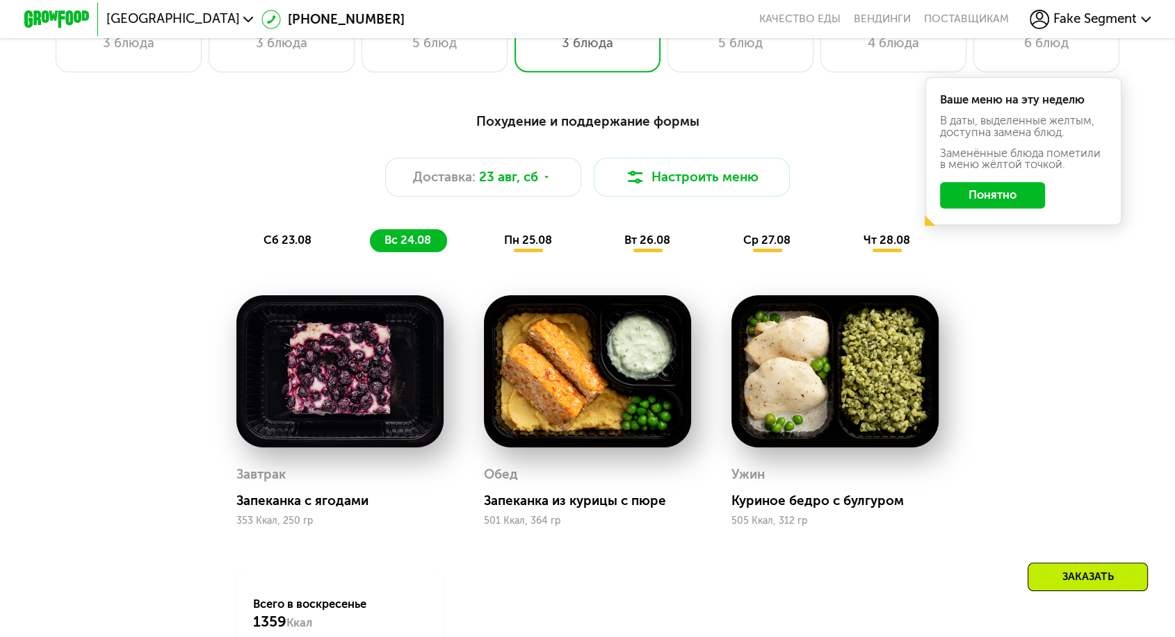
click at [534, 234] on span "пн 25.08" at bounding box center [527, 240] width 48 height 13
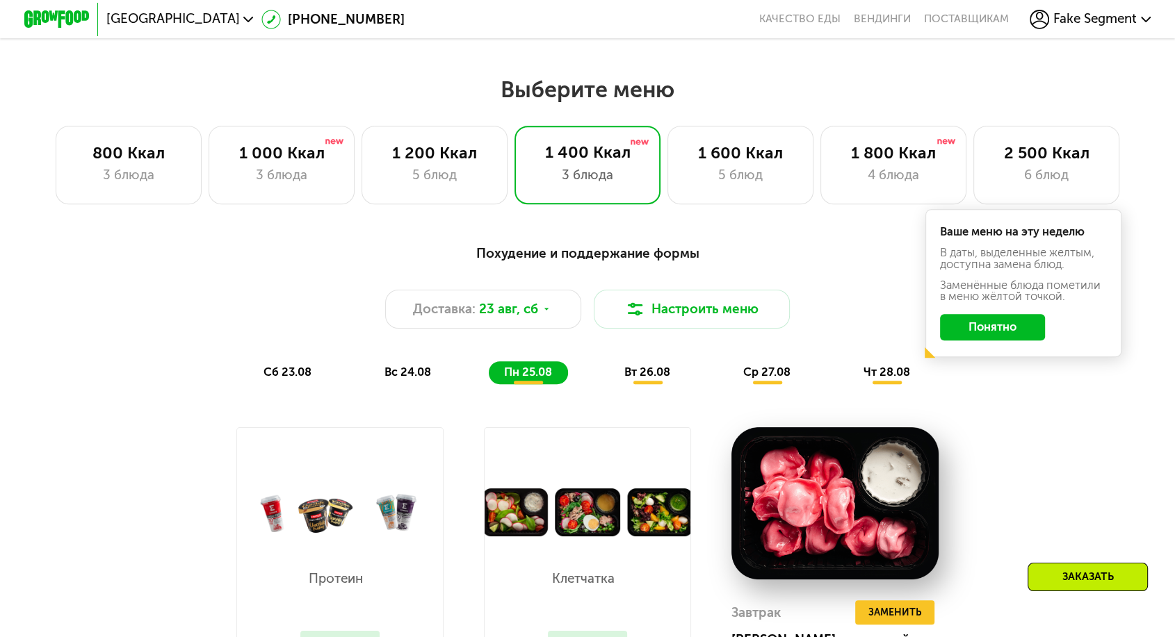
scroll to position [617, 0]
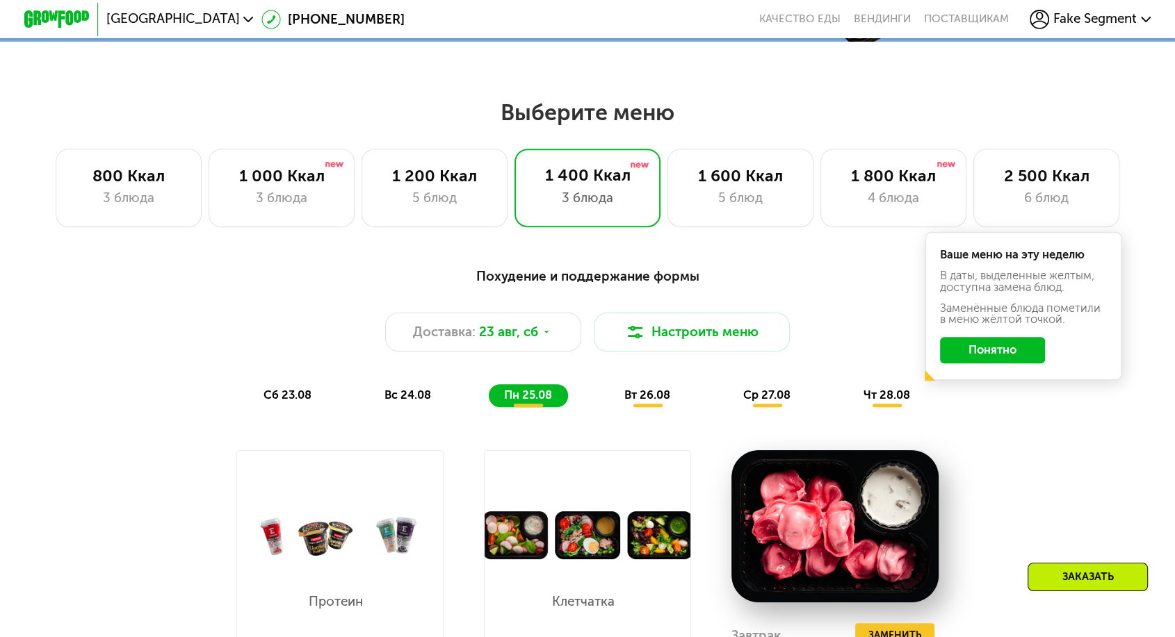
click at [728, 384] on div "вт 26.08" at bounding box center [767, 395] width 79 height 23
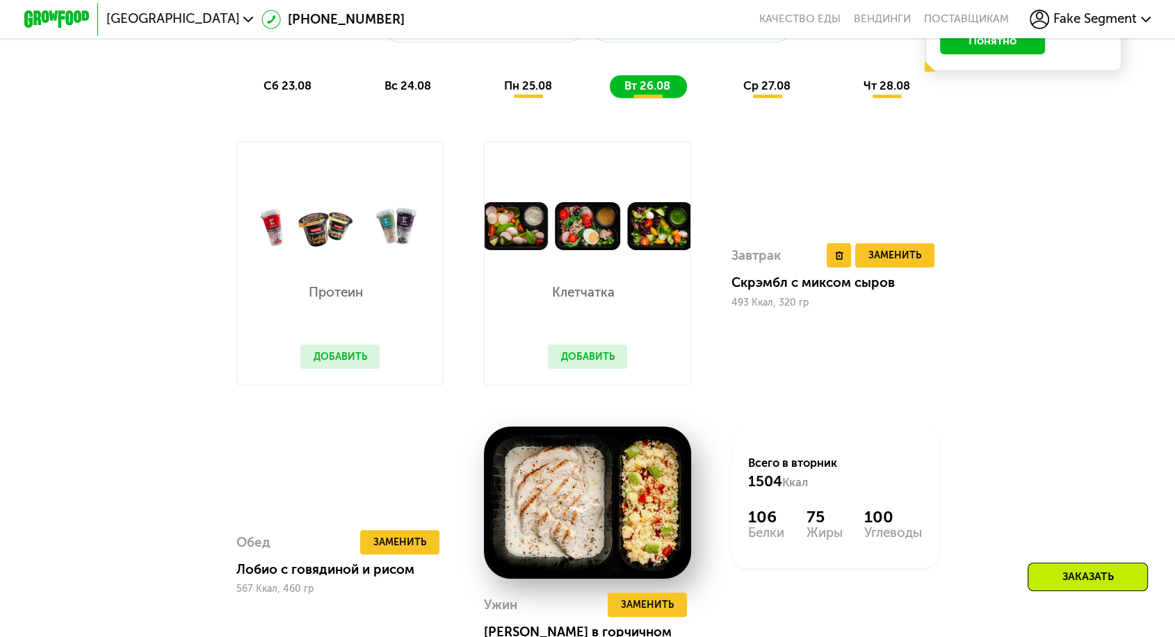
scroll to position [540, 0]
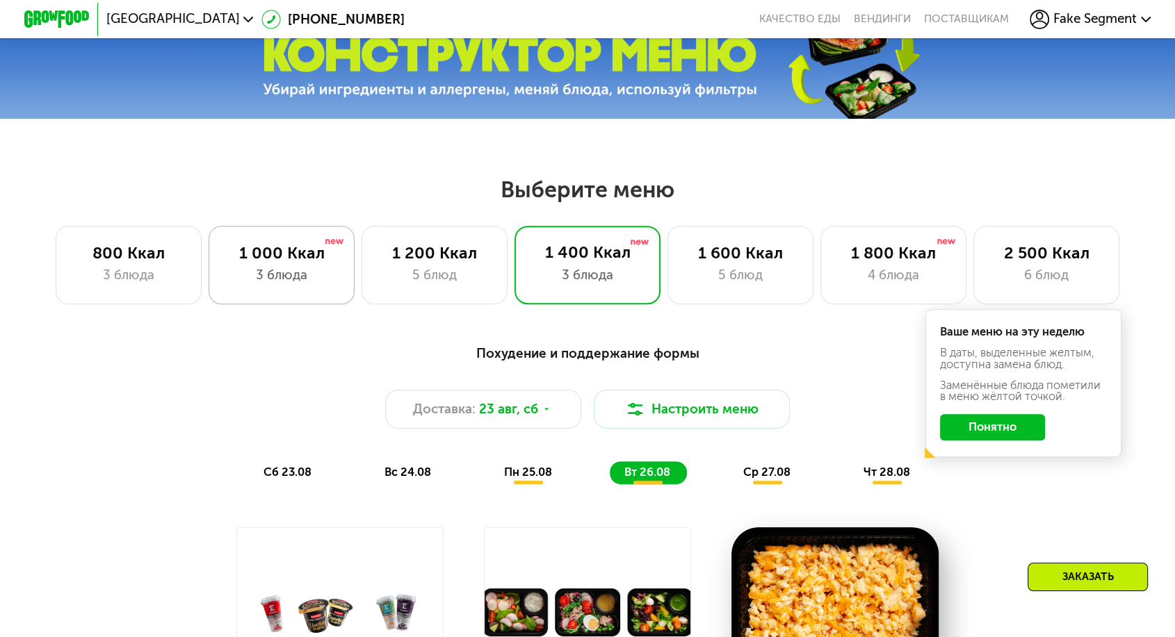
click at [361, 254] on div "1 000 Ккал 3 блюда" at bounding box center [434, 265] width 147 height 79
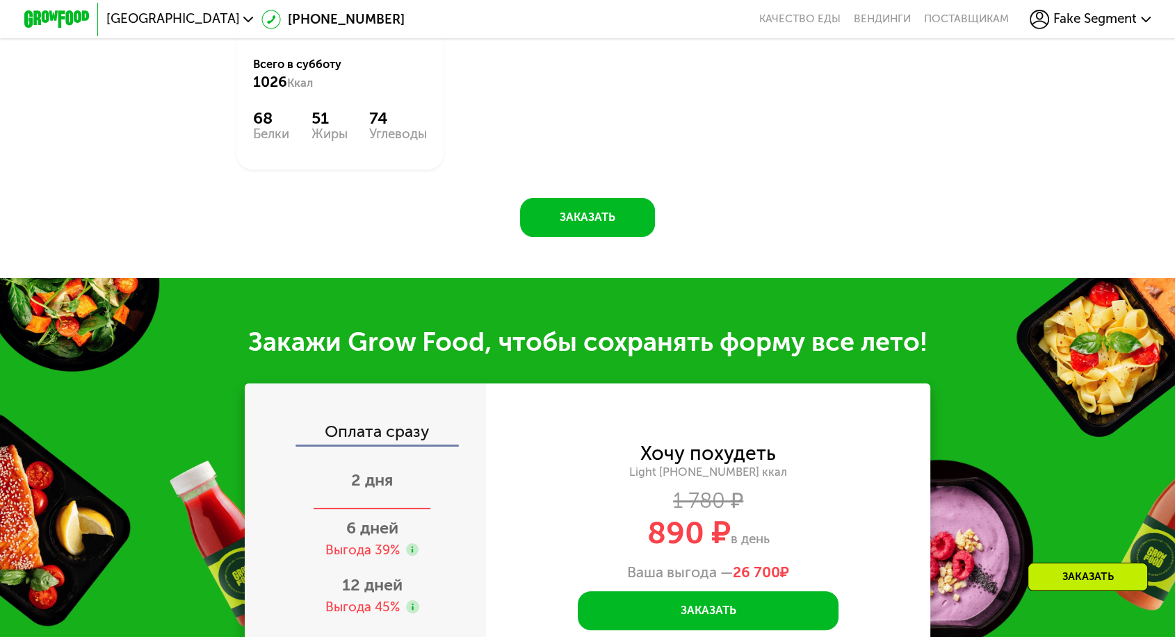
click at [393, 471] on span "2 дня" at bounding box center [372, 480] width 42 height 19
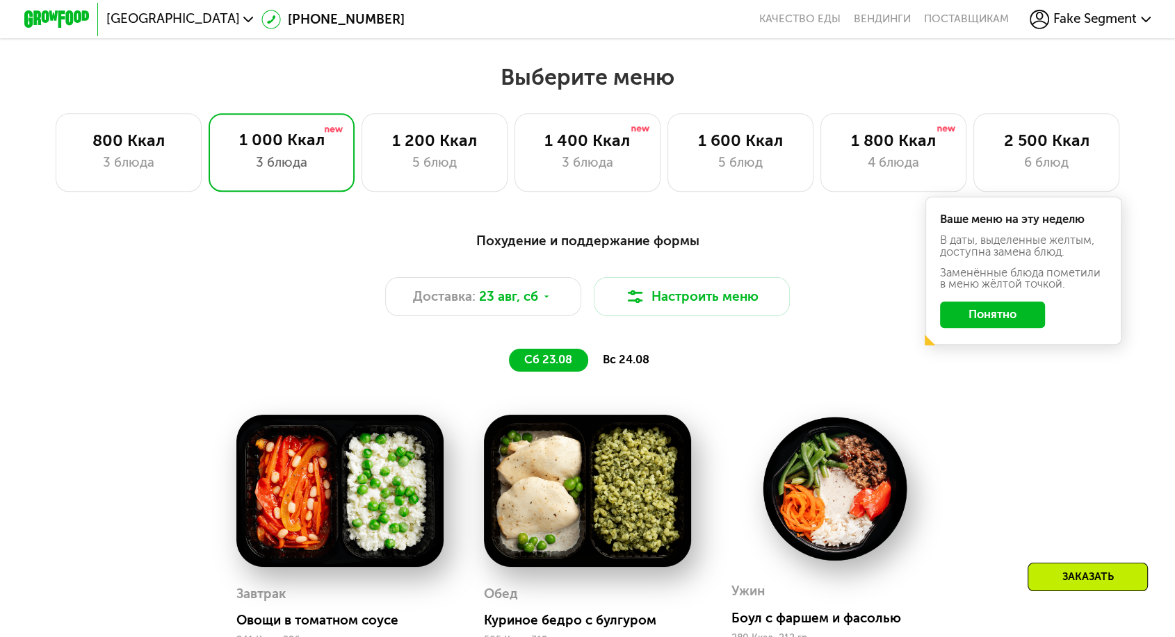
scroll to position [463, 0]
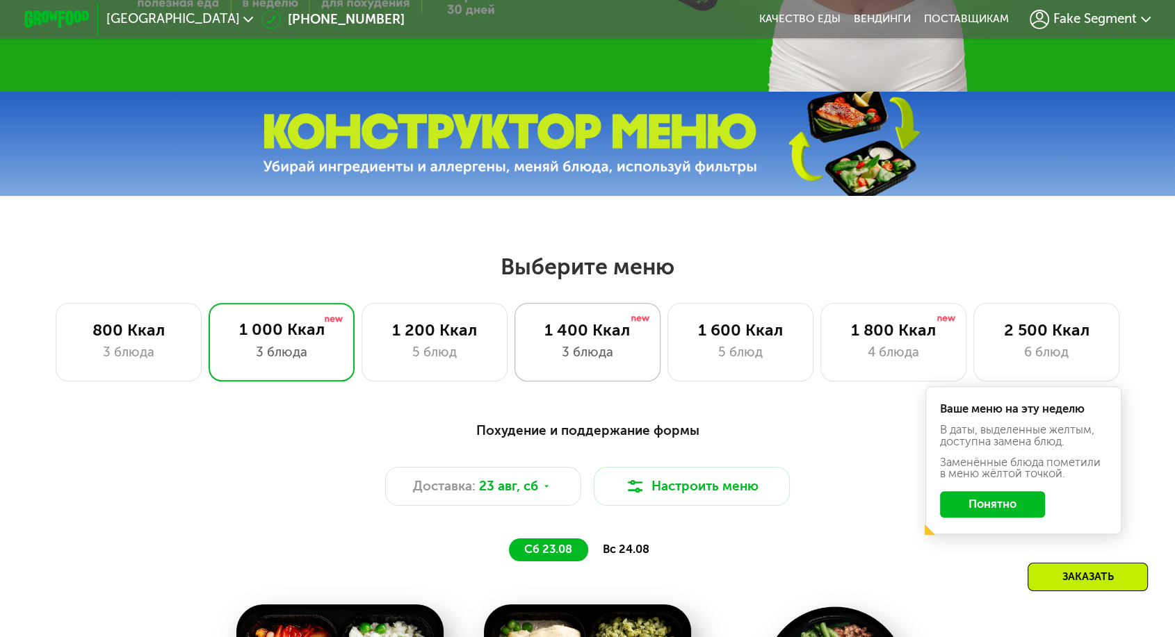
click at [573, 320] on div "1 400 Ккал" at bounding box center [587, 329] width 113 height 19
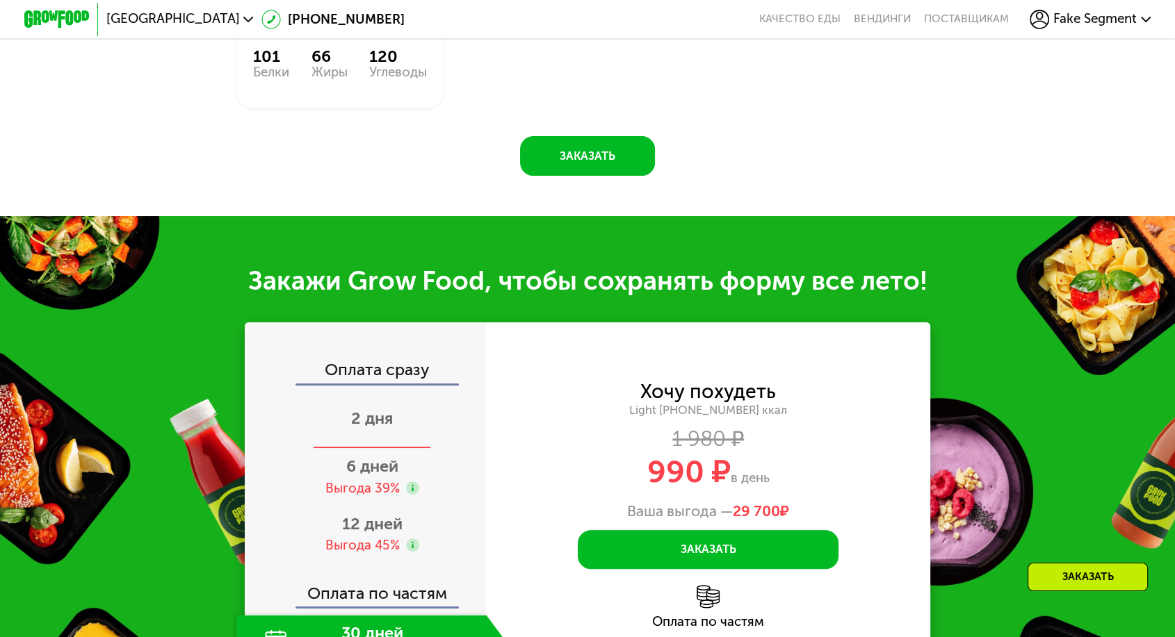
click at [388, 409] on span "2 дня" at bounding box center [372, 418] width 42 height 19
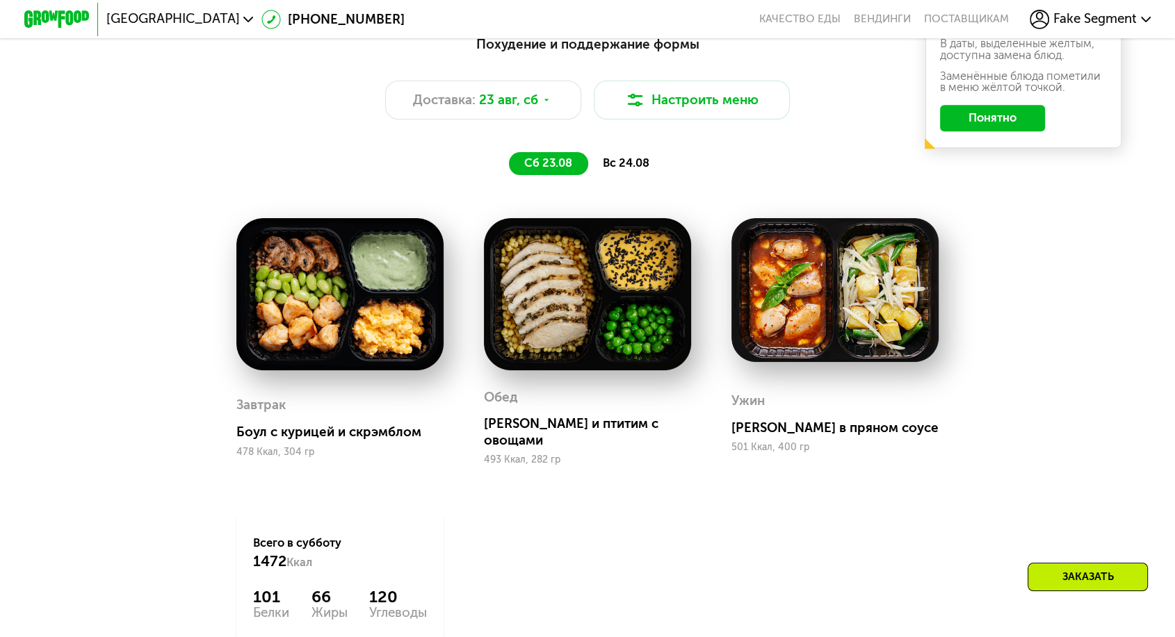
scroll to position [617, 0]
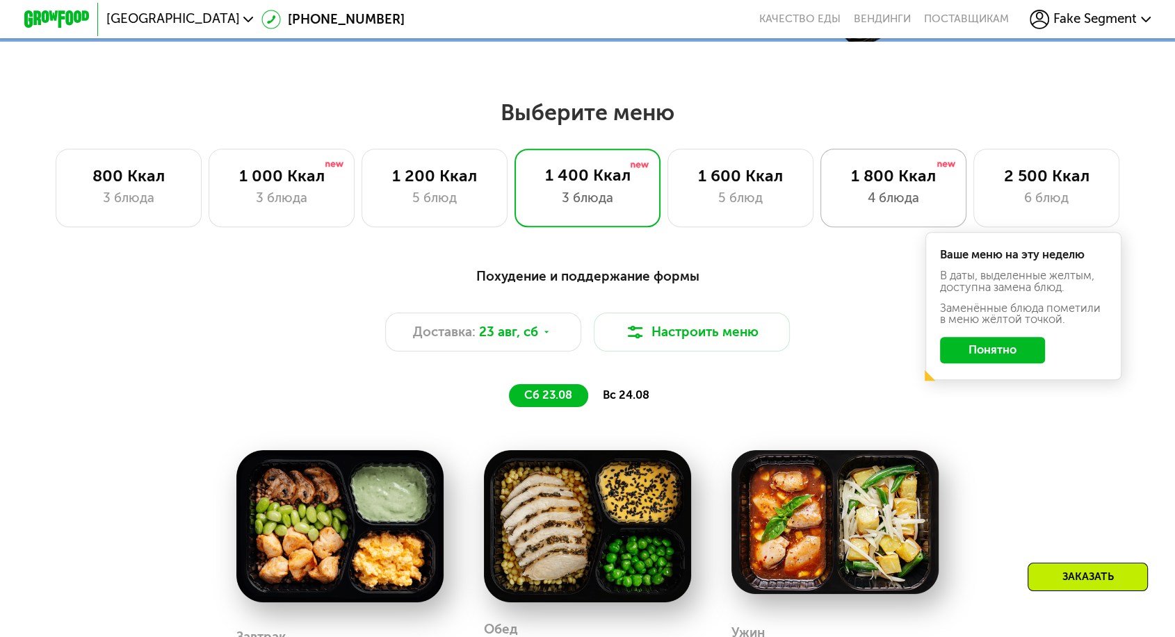
click at [890, 166] on div "1 800 Ккал" at bounding box center [893, 175] width 113 height 19
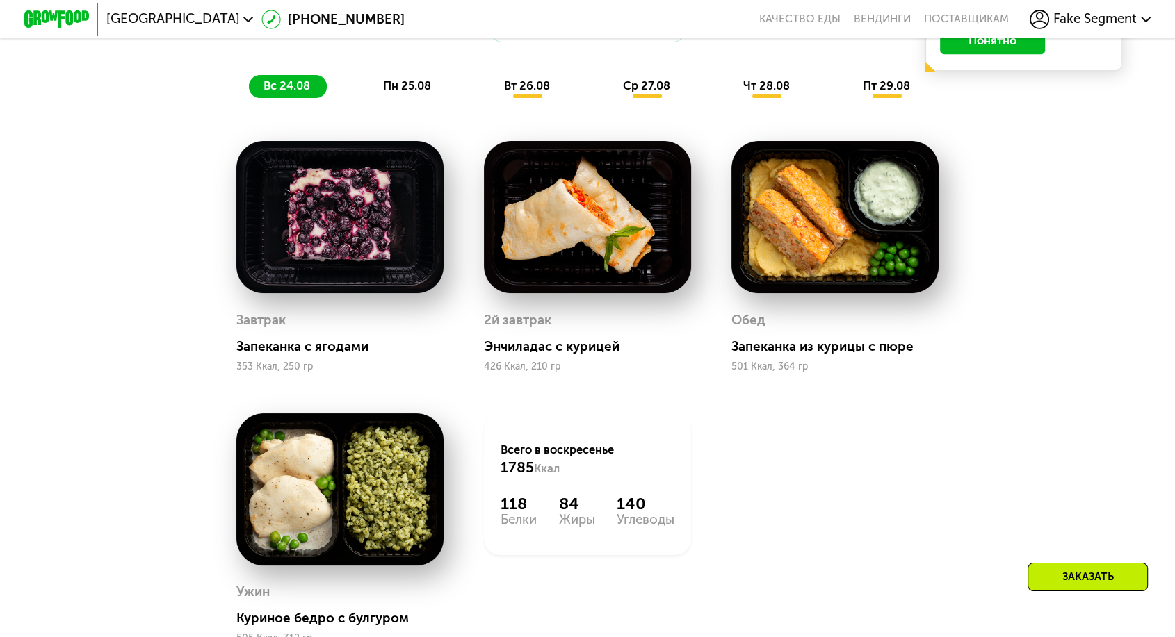
scroll to position [1312, 0]
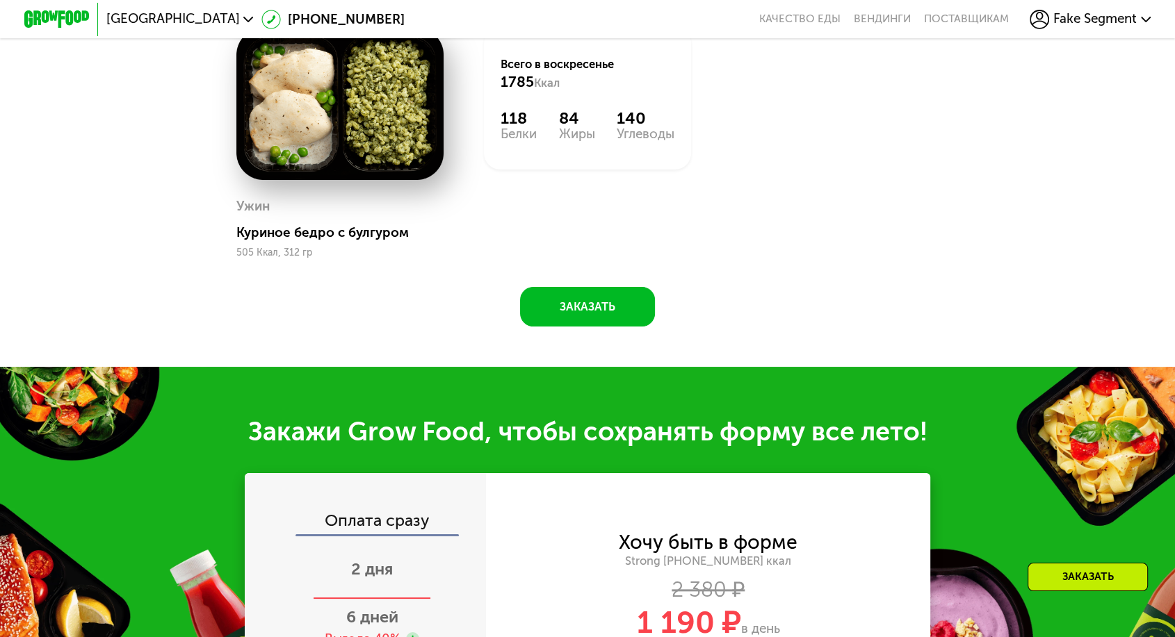
click at [393, 559] on span "2 дня" at bounding box center [372, 568] width 42 height 19
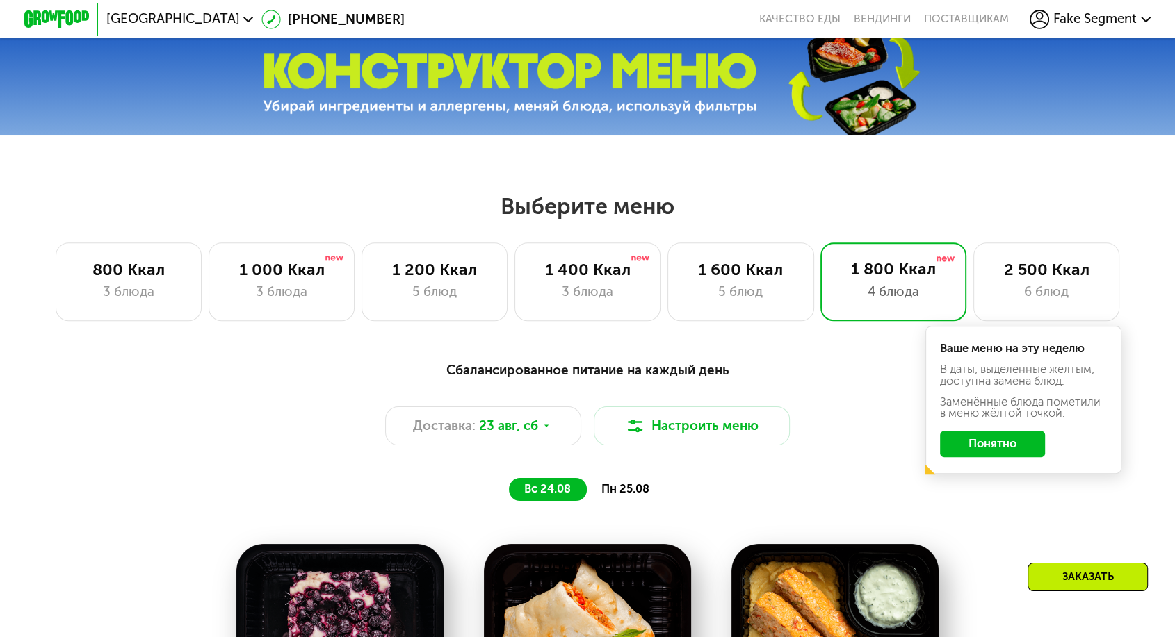
scroll to position [386, 0]
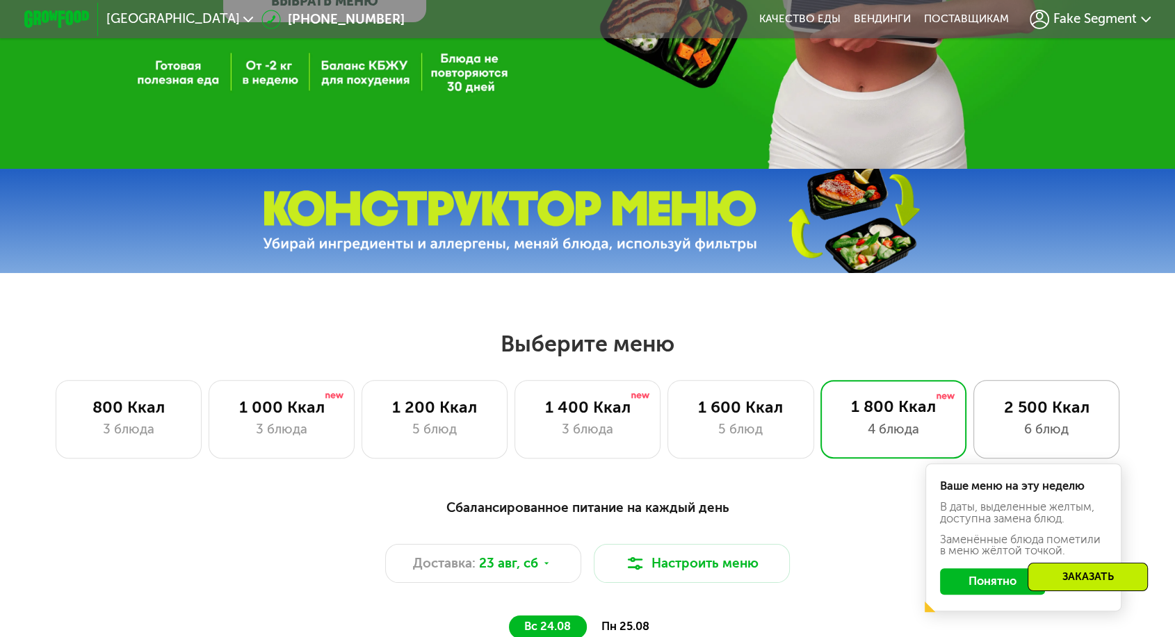
click at [1064, 420] on div "6 блюд" at bounding box center [1046, 429] width 113 height 19
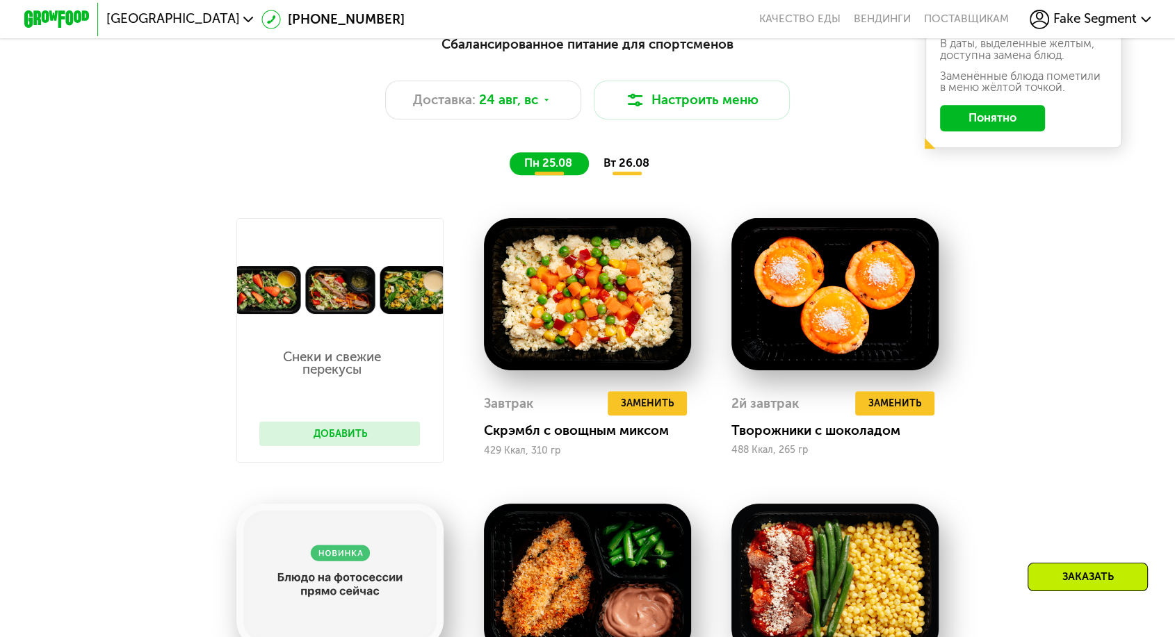
scroll to position [540, 0]
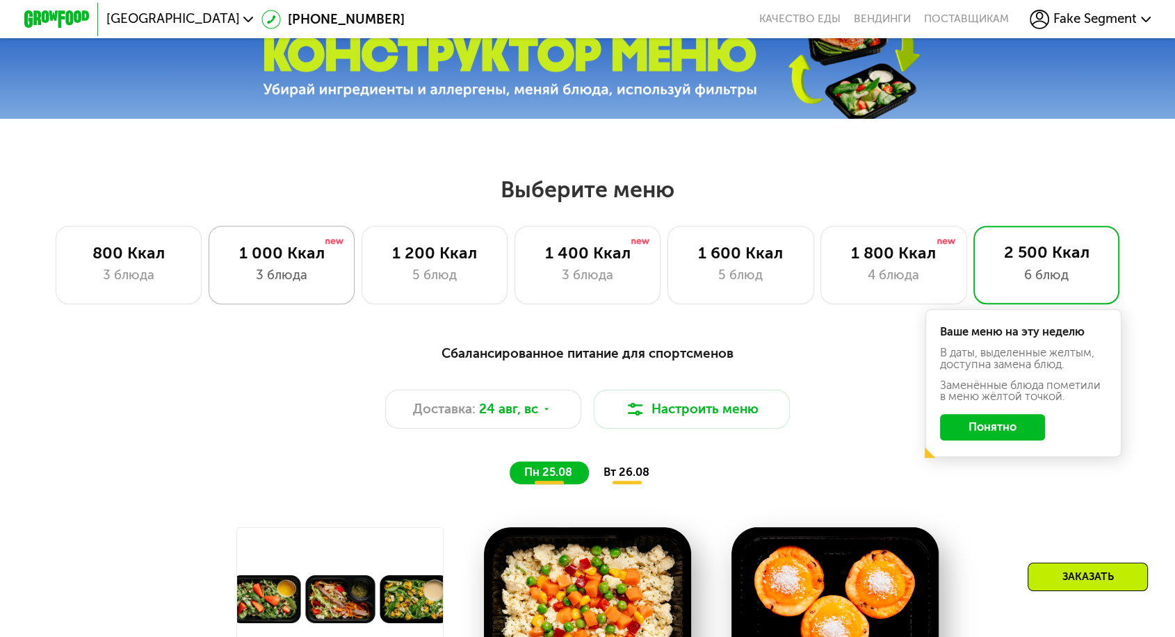
click at [260, 265] on div "3 блюда" at bounding box center [281, 274] width 113 height 19
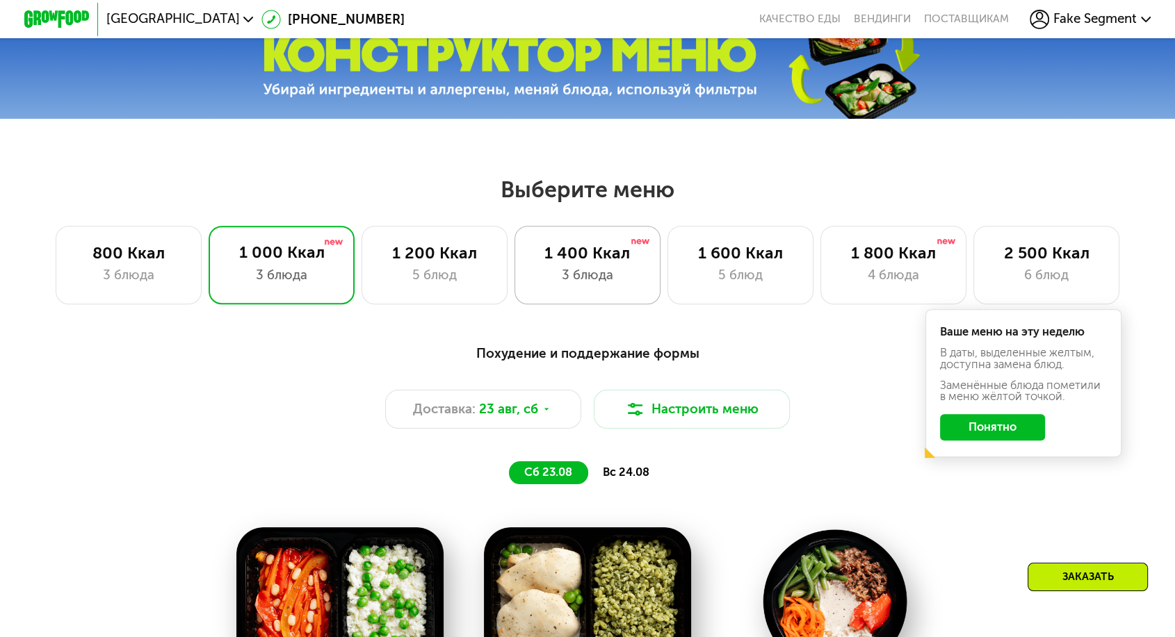
click at [567, 251] on div "1 400 Ккал" at bounding box center [587, 252] width 113 height 19
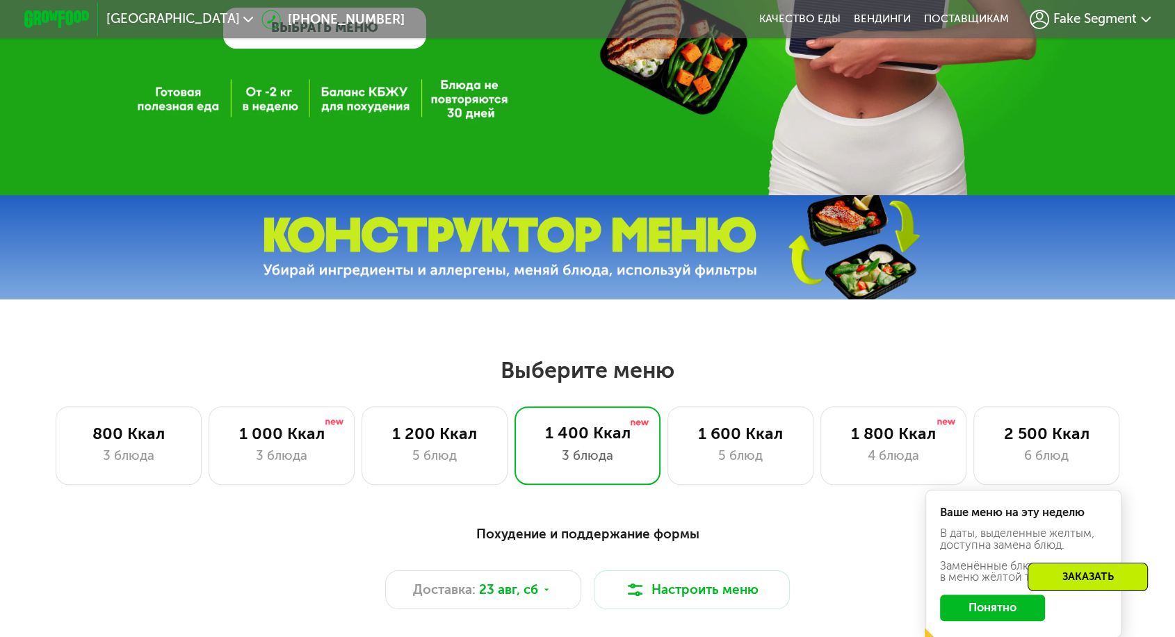
scroll to position [386, 0]
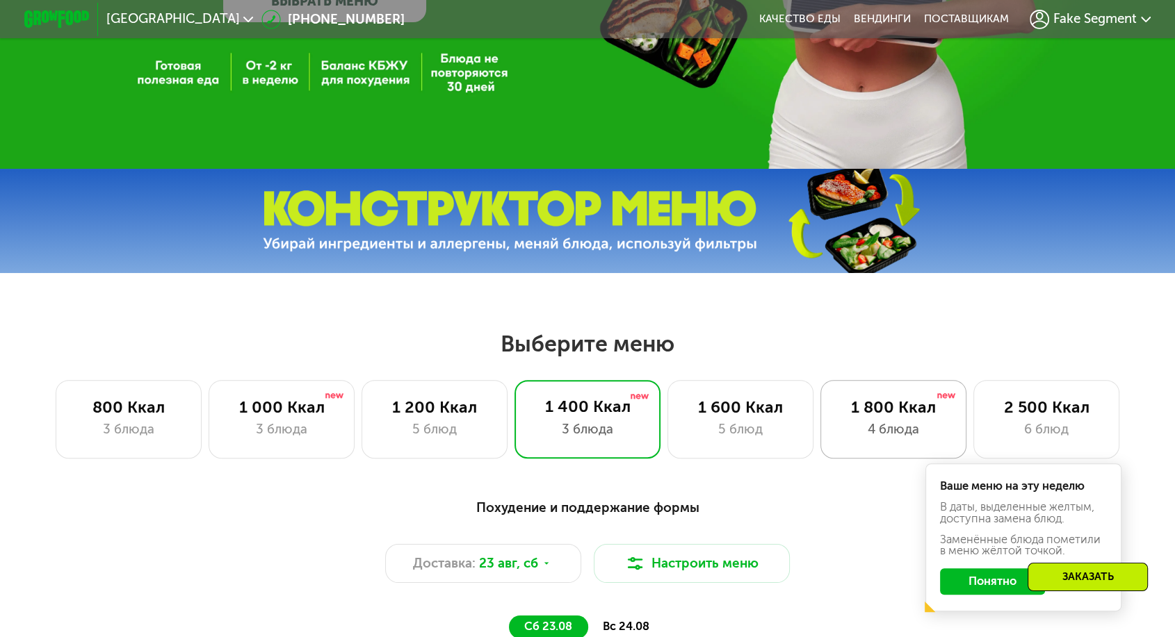
click at [867, 420] on div "4 блюда" at bounding box center [893, 429] width 113 height 19
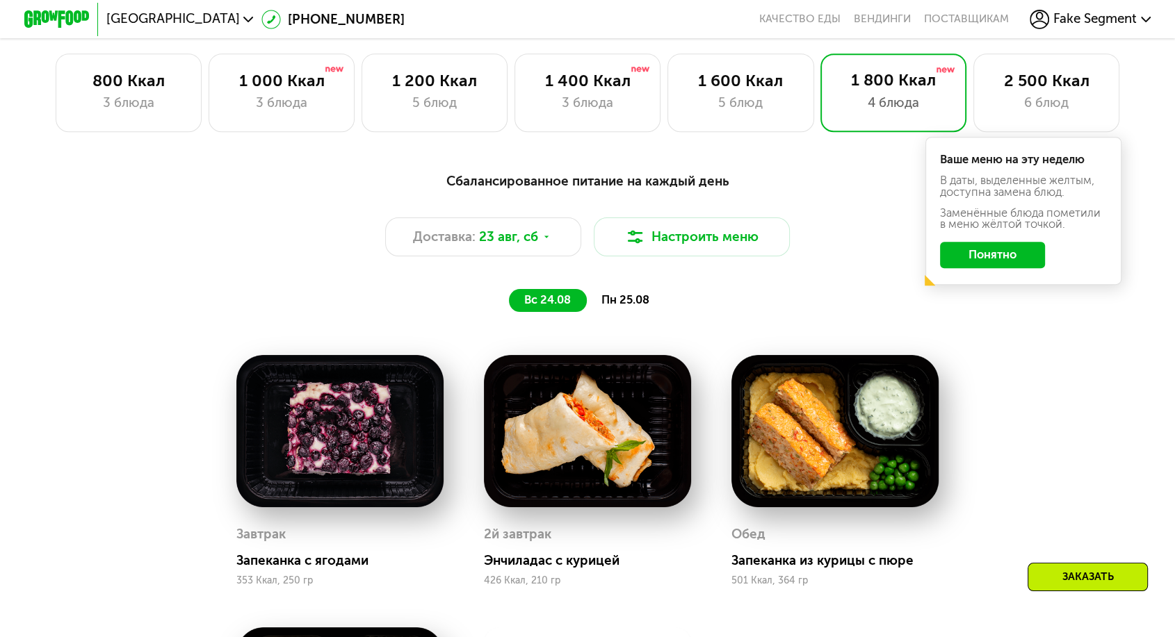
scroll to position [617, 0]
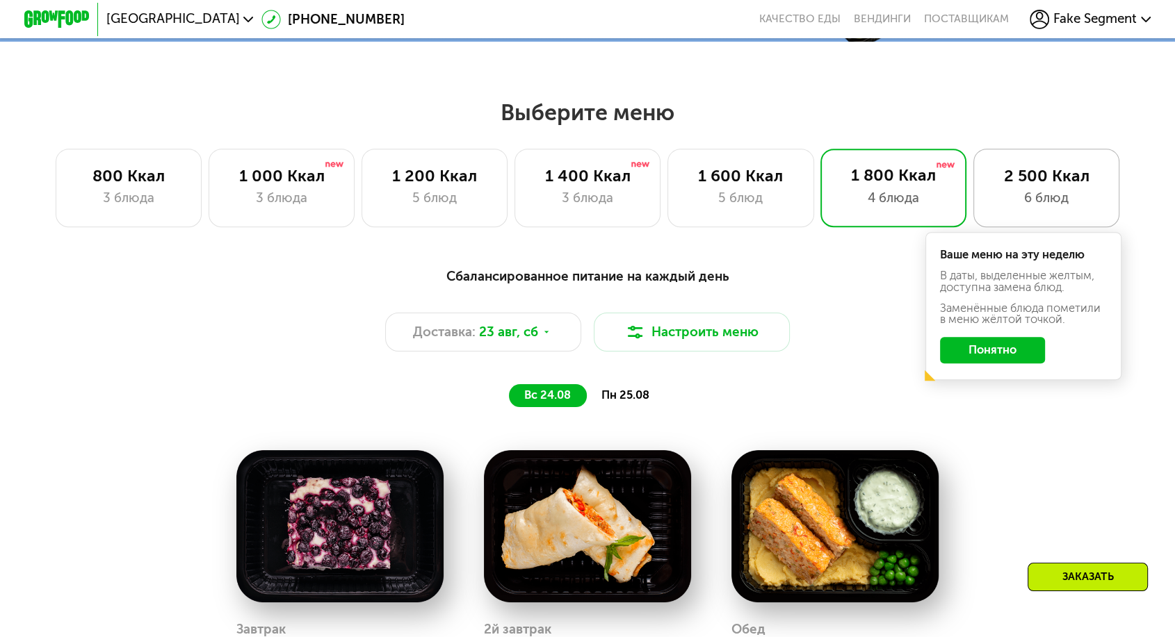
click at [1079, 173] on div "2 500 Ккал" at bounding box center [1046, 175] width 113 height 19
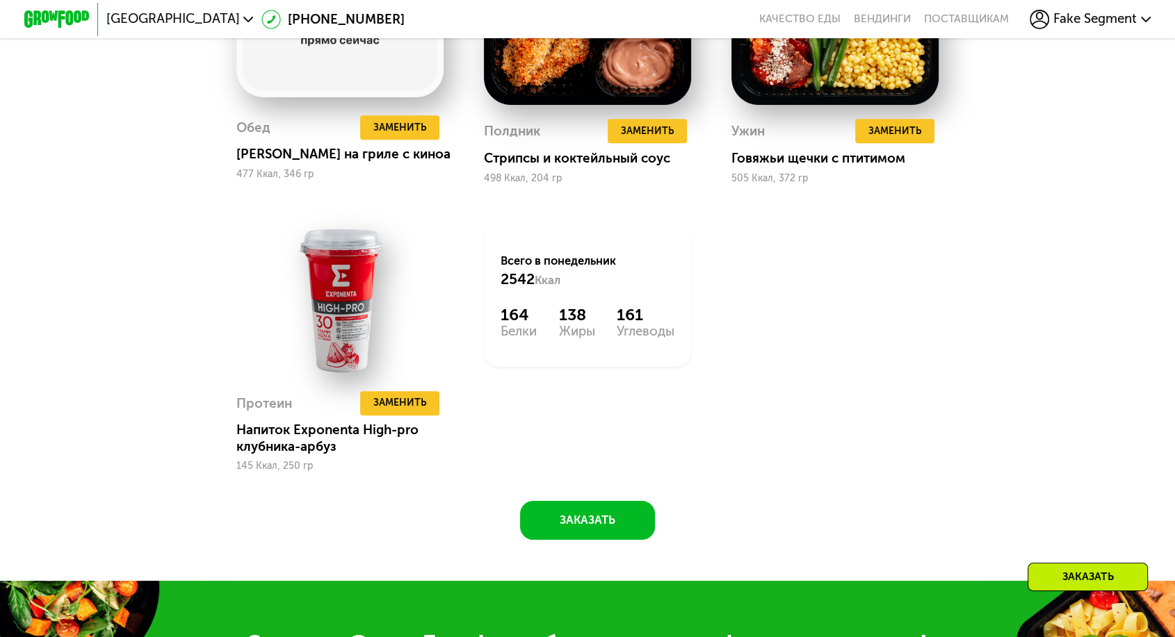
scroll to position [1467, 0]
